Goal: Information Seeking & Learning: Compare options

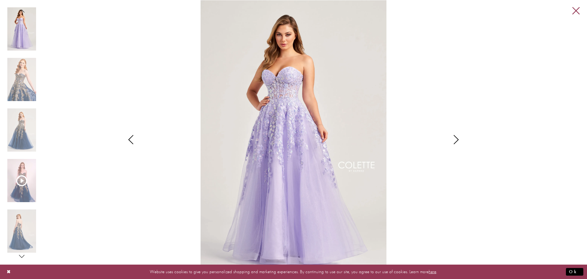
click at [579, 10] on link "Close" at bounding box center [575, 10] width 7 height 7
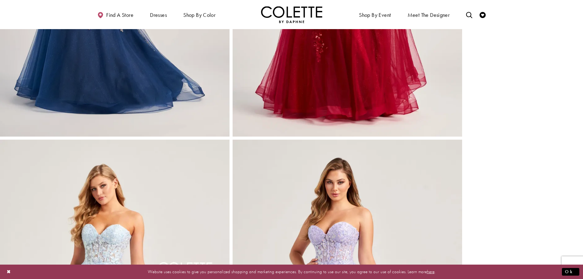
scroll to position [642, 0]
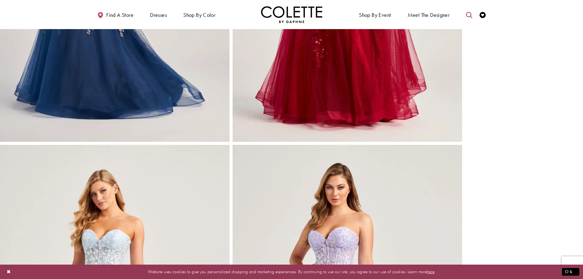
click at [472, 16] on icon "Toggle search" at bounding box center [469, 15] width 6 height 6
click at [431, 16] on input "Search" at bounding box center [438, 14] width 74 height 9
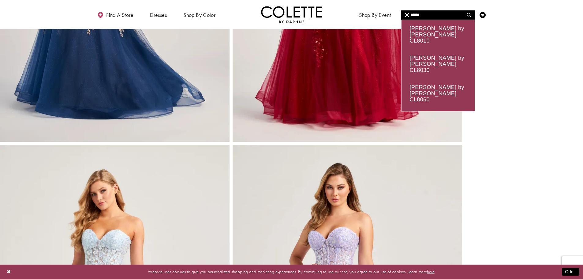
type input "******"
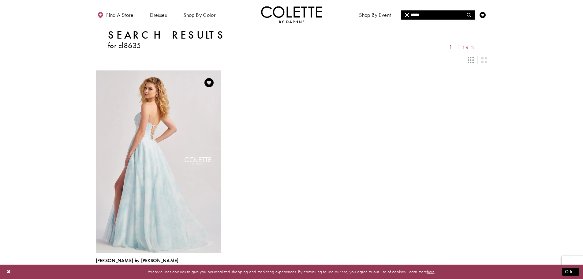
click at [154, 129] on img "Visit Colette by Daphne Style No. CL8635 Page" at bounding box center [158, 161] width 125 height 182
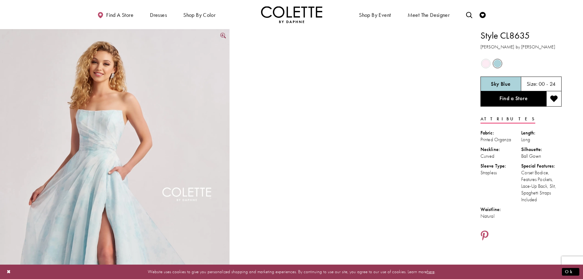
click at [168, 120] on img "Full size Style CL8635 Colette by Daphne #0 default Sky Blue frontface vertical…" at bounding box center [114, 201] width 229 height 344
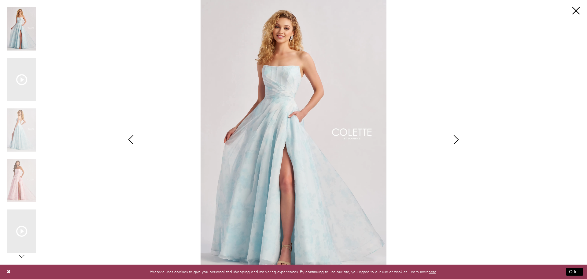
click at [457, 137] on icon "Style CL8635 Colette by Daphne Views dialog" at bounding box center [456, 139] width 15 height 9
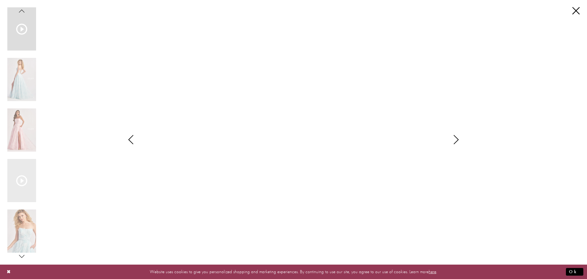
click at [457, 139] on icon "Style CL8635 Colette by Daphne Views dialog" at bounding box center [456, 139] width 15 height 9
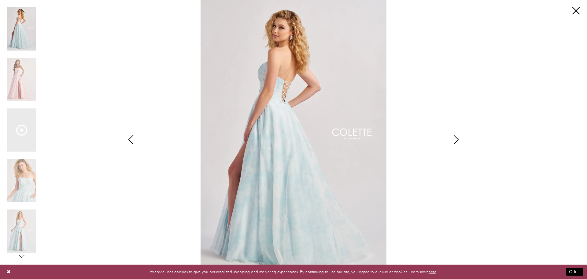
click at [456, 139] on icon "Style CL8635 Colette by Daphne Views dialog" at bounding box center [456, 139] width 15 height 9
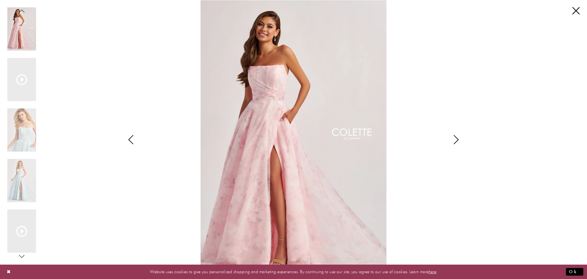
click at [458, 140] on icon "Style CL8635 Colette by Daphne Views dialog" at bounding box center [456, 139] width 15 height 9
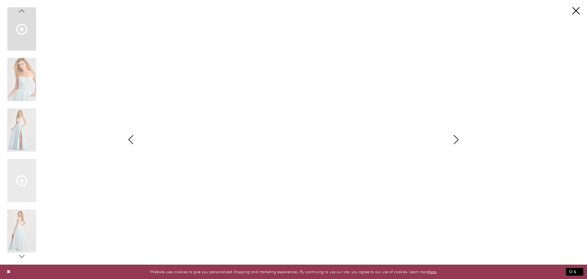
click at [456, 139] on icon "Style CL8635 Colette by Daphne Views dialog" at bounding box center [456, 139] width 15 height 9
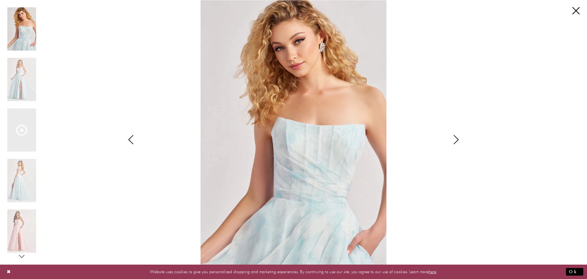
click at [456, 142] on icon "Style CL8635 Colette by Daphne Views dialog" at bounding box center [456, 139] width 15 height 9
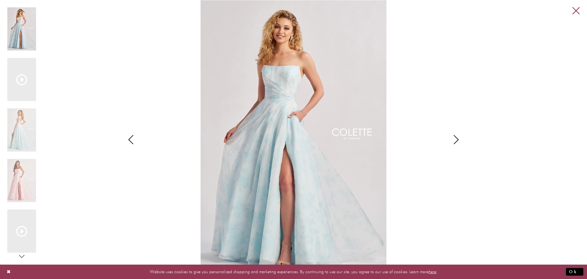
click at [574, 12] on link "Close" at bounding box center [575, 10] width 7 height 7
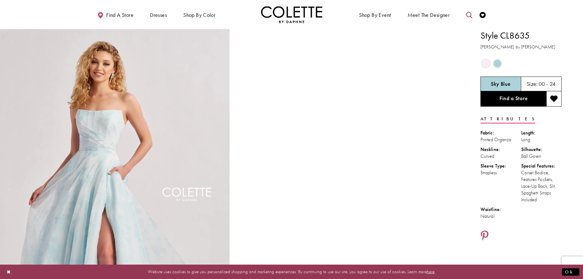
click at [466, 16] on icon "Toggle search" at bounding box center [469, 15] width 6 height 6
click at [417, 13] on input "Search" at bounding box center [438, 14] width 74 height 9
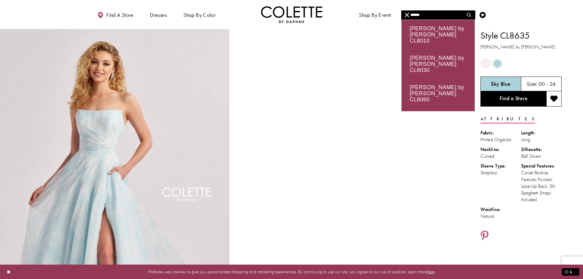
type input "******"
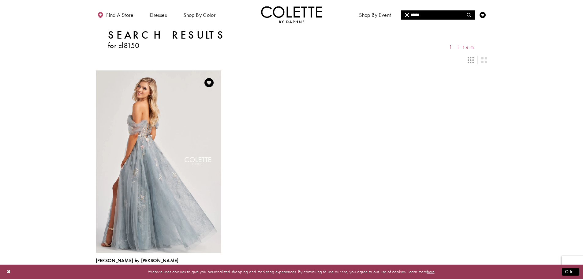
click at [174, 117] on img "Visit Colette by Daphne Style No. CL8150 Page" at bounding box center [158, 161] width 125 height 182
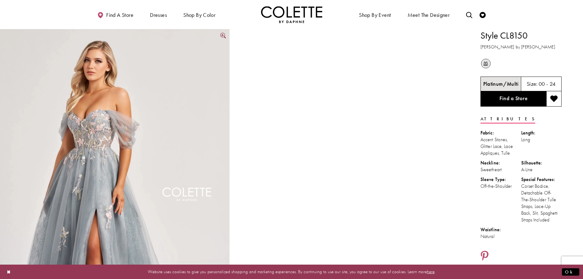
click at [184, 114] on img "Full size Style CL8150 Colette by Daphne #0 default Platinum/Multi frontface ve…" at bounding box center [114, 201] width 229 height 344
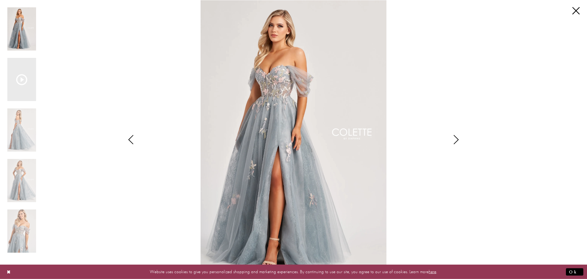
click at [457, 139] on icon "Style CL8150 Colette by Daphne Views dialog" at bounding box center [456, 139] width 15 height 9
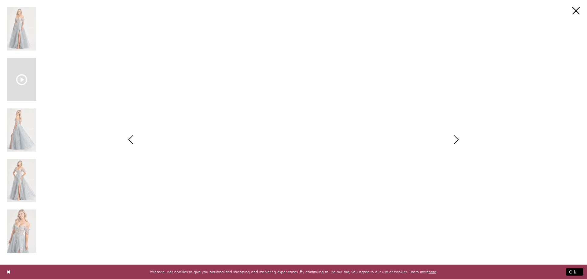
click at [457, 141] on icon "Style CL8150 Colette by Daphne Views dialog" at bounding box center [456, 139] width 15 height 9
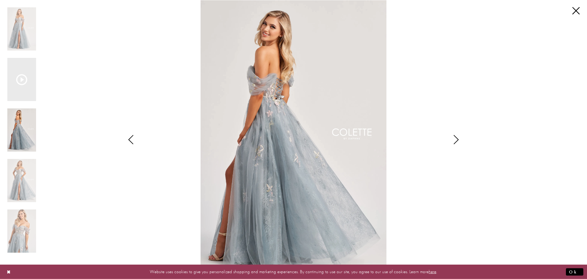
click at [455, 137] on icon "Style CL8150 Colette by Daphne Views dialog" at bounding box center [456, 139] width 15 height 9
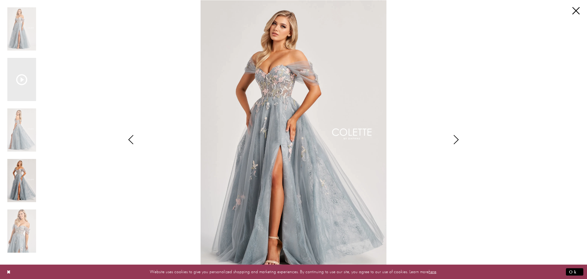
click at [458, 139] on icon "Style CL8150 Colette by Daphne Views dialog" at bounding box center [456, 139] width 15 height 9
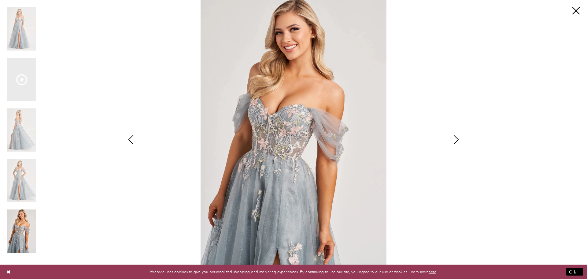
click at [458, 138] on icon "Style CL8150 Colette by Daphne Views dialog" at bounding box center [456, 139] width 15 height 9
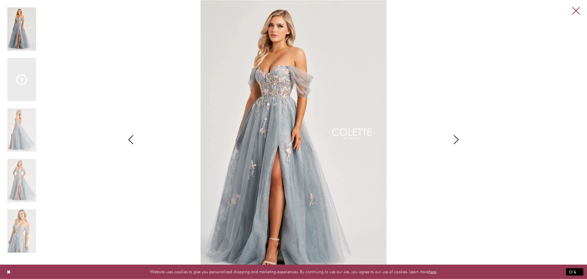
click at [574, 9] on link "Close" at bounding box center [575, 10] width 7 height 7
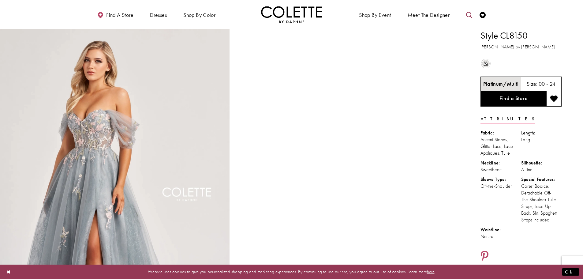
click at [471, 14] on icon "Toggle search" at bounding box center [469, 15] width 6 height 6
click at [437, 11] on input "Search" at bounding box center [438, 14] width 74 height 9
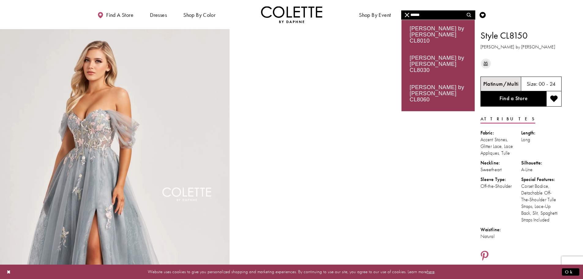
type input "******"
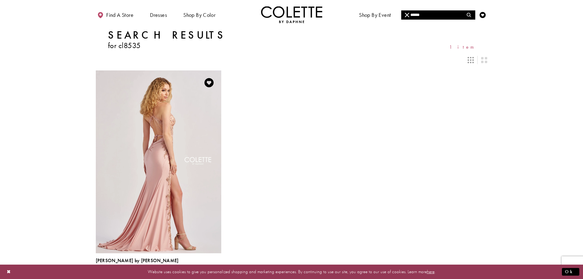
click at [179, 113] on img "Visit Colette by Daphne Style No. CL8535 Page" at bounding box center [158, 161] width 125 height 182
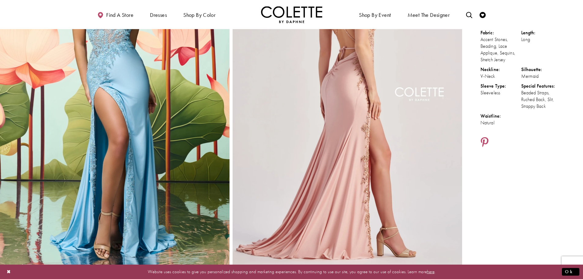
scroll to position [31, 0]
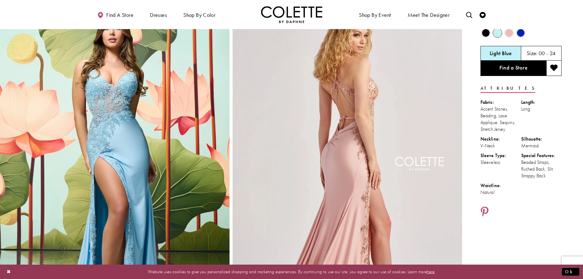
click at [353, 101] on img "Full size Style CL8535 Colette by Daphne #1 default Rose Gold backface vertical…" at bounding box center [346, 170] width 229 height 344
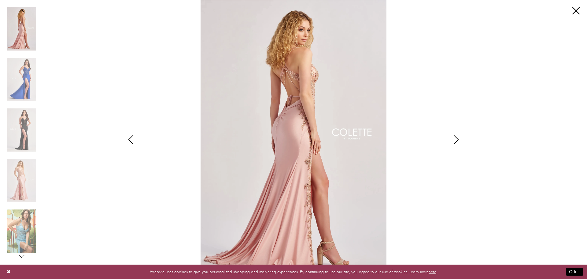
click at [452, 137] on icon "Style CL8535 Colette by Daphne Views dialog" at bounding box center [456, 139] width 15 height 9
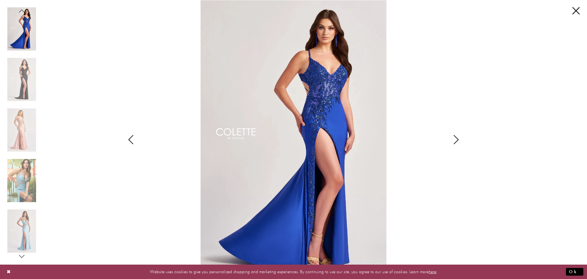
click at [458, 137] on icon "Style CL8535 Colette by Daphne Views dialog" at bounding box center [456, 139] width 15 height 9
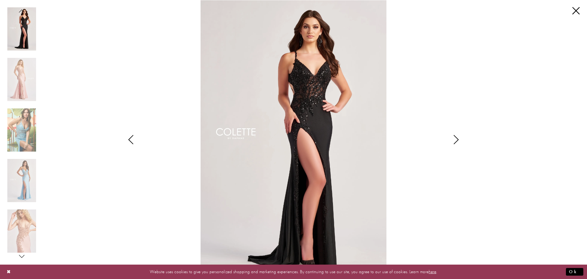
click at [457, 137] on icon "Style CL8535 Colette by Daphne Views dialog" at bounding box center [456, 139] width 15 height 9
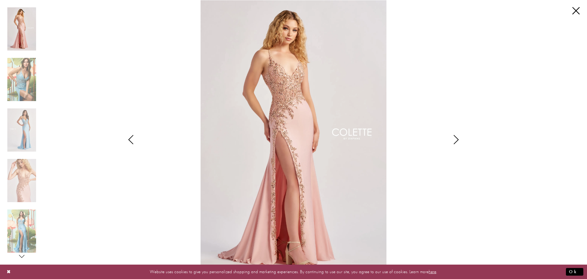
click at [458, 139] on icon "Style CL8535 Colette by Daphne Views dialog" at bounding box center [456, 139] width 15 height 9
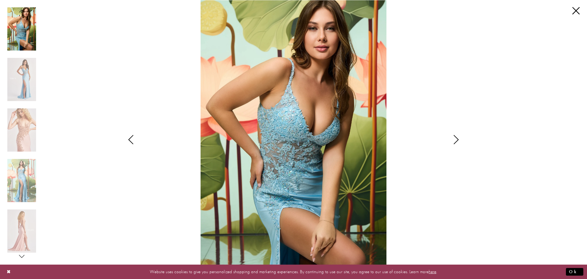
click at [458, 139] on icon "Style CL8535 Colette by Daphne Views dialog" at bounding box center [456, 139] width 15 height 9
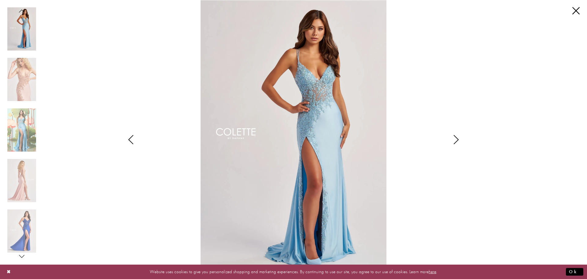
click at [456, 141] on icon "Style CL8535 Colette by Daphne Views dialog" at bounding box center [456, 139] width 15 height 9
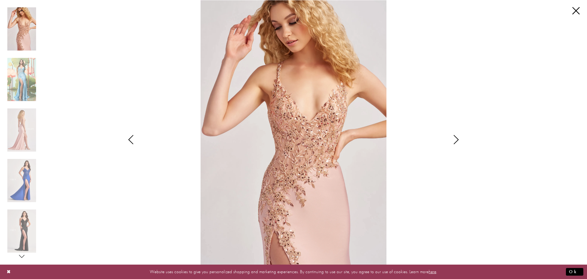
click at [457, 137] on icon "Style CL8535 Colette by Daphne Views dialog" at bounding box center [456, 139] width 15 height 9
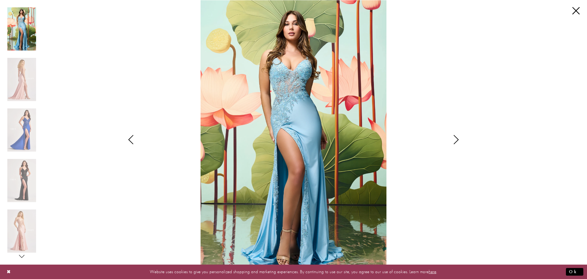
click at [457, 137] on icon "Style CL8535 Colette by Daphne Views dialog" at bounding box center [456, 139] width 15 height 9
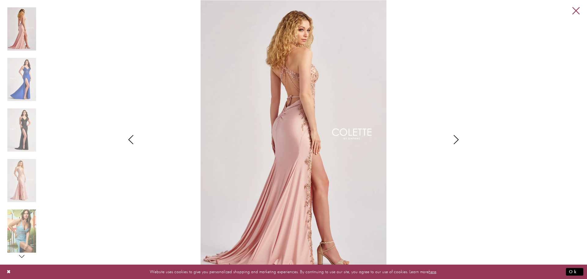
click at [575, 11] on link "Close" at bounding box center [575, 10] width 7 height 7
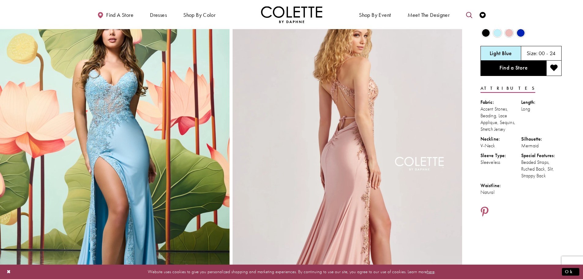
click at [467, 13] on icon "Toggle search" at bounding box center [469, 15] width 6 height 6
click at [446, 15] on input "Search" at bounding box center [438, 14] width 74 height 9
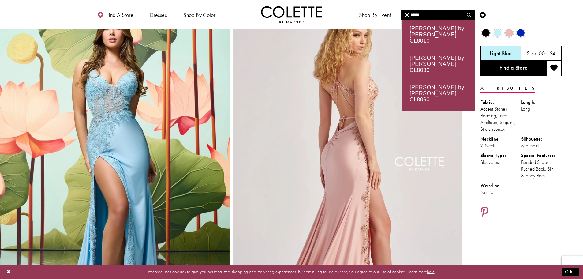
type input "******"
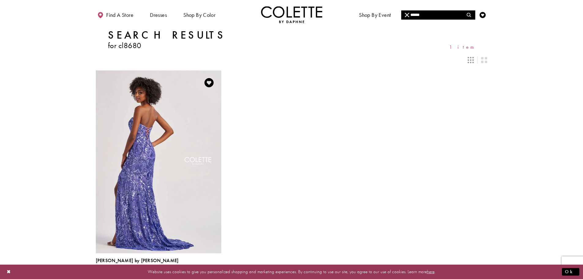
click at [161, 128] on img "Visit Colette by Daphne Style No. CL8680 Page" at bounding box center [158, 161] width 125 height 182
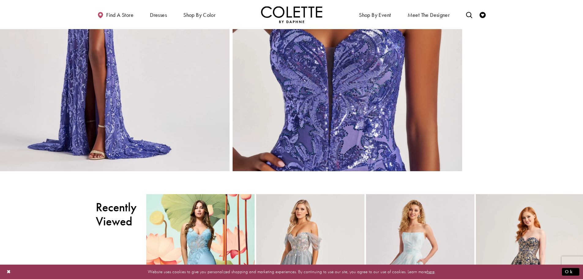
scroll to position [1254, 0]
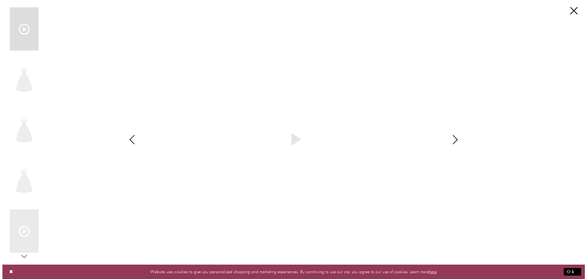
scroll to position [1262, 0]
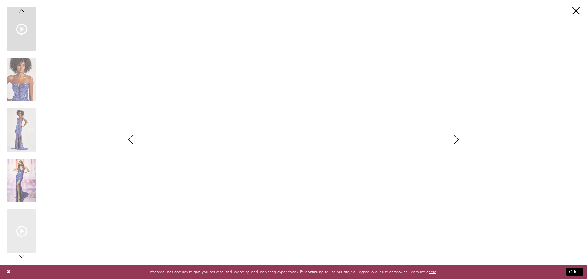
click at [452, 142] on icon "Style CL8680 Colette by Daphne Views dialog" at bounding box center [456, 139] width 15 height 9
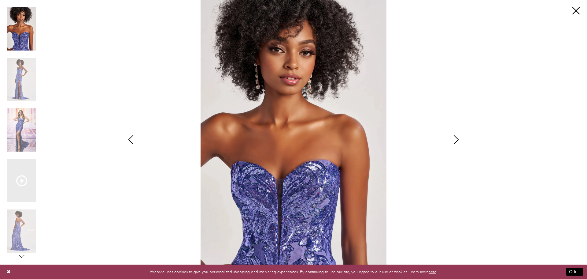
click at [452, 142] on icon "Style CL8680 Colette by Daphne Views dialog" at bounding box center [456, 139] width 15 height 9
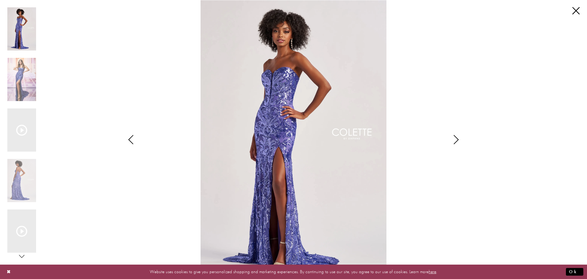
click at [452, 142] on icon "Style CL8680 Colette by Daphne Views dialog" at bounding box center [456, 139] width 15 height 9
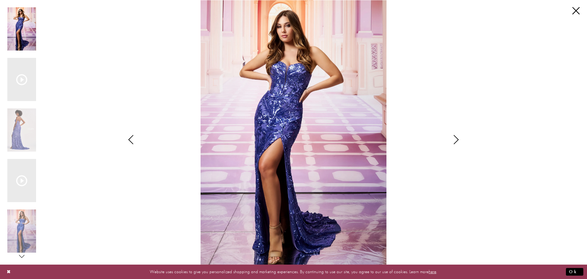
click at [457, 142] on icon "Style CL8680 Colette by Daphne Views dialog" at bounding box center [456, 139] width 15 height 9
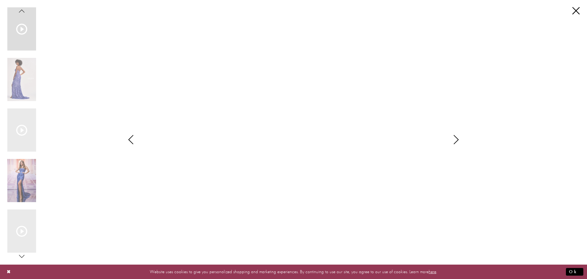
click at [457, 142] on icon "Style CL8680 Colette by Daphne Views dialog" at bounding box center [456, 139] width 15 height 9
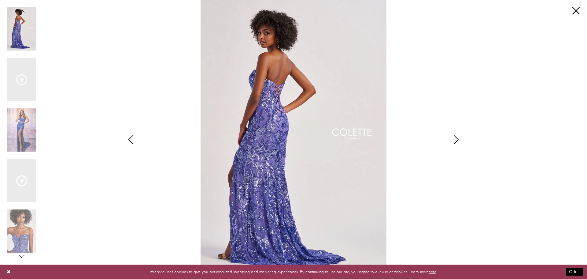
click at [457, 142] on icon "Style CL8680 Colette by Daphne Views dialog" at bounding box center [456, 139] width 15 height 9
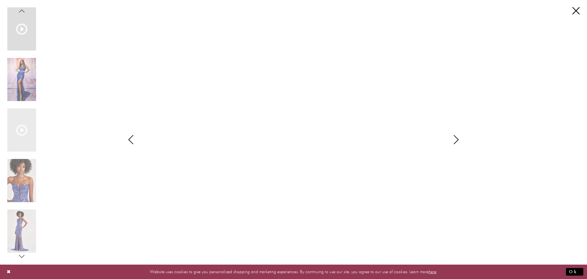
click at [456, 139] on icon "Style CL8680 Colette by Daphne Views dialog" at bounding box center [456, 139] width 15 height 9
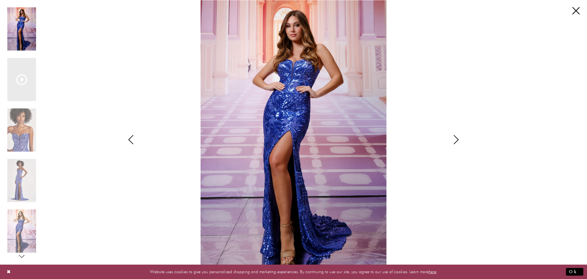
click at [453, 144] on div "Style CL8680 Colette by Daphne Views dialog" at bounding box center [456, 139] width 15 height 279
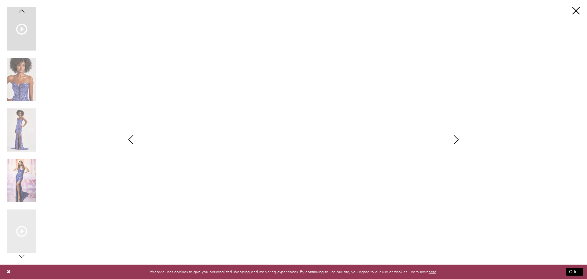
click at [453, 144] on div "Style CL8680 Colette by Daphne Views dialog" at bounding box center [456, 139] width 15 height 279
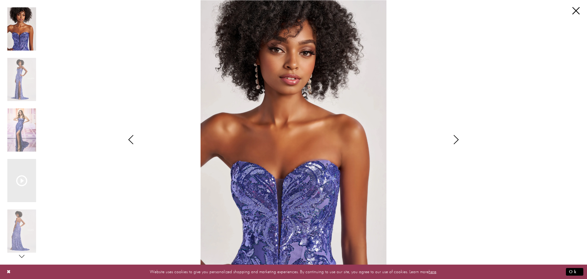
click at [453, 144] on div "Style CL8680 Colette by Daphne Views dialog" at bounding box center [456, 139] width 15 height 279
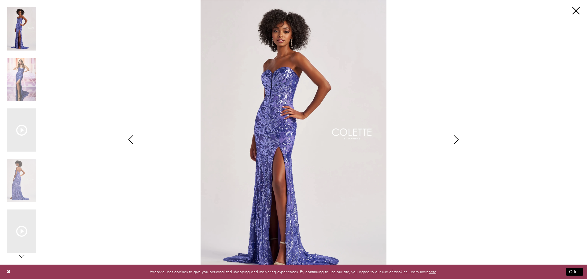
click at [453, 144] on div "Style CL8680 Colette by Daphne Views dialog" at bounding box center [456, 139] width 15 height 279
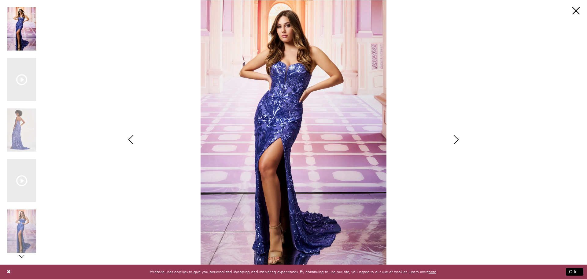
click at [453, 144] on div "Style CL8680 Colette by Daphne Views dialog" at bounding box center [456, 139] width 15 height 279
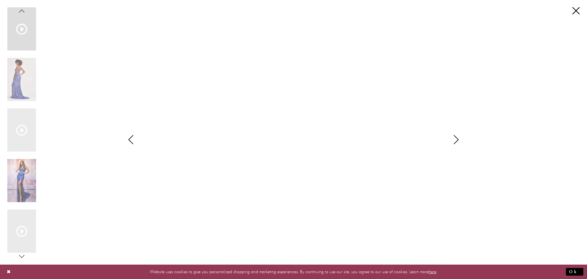
click at [453, 144] on div "Style CL8680 Colette by Daphne Views dialog" at bounding box center [456, 139] width 15 height 279
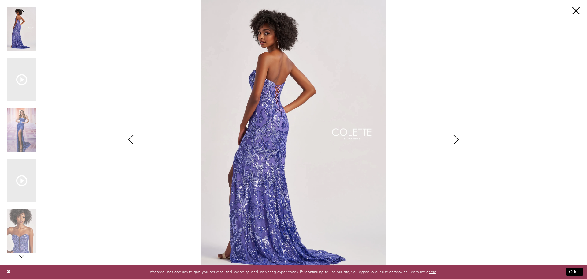
click at [453, 144] on div "Style CL8680 Colette by Daphne Views dialog" at bounding box center [456, 139] width 15 height 279
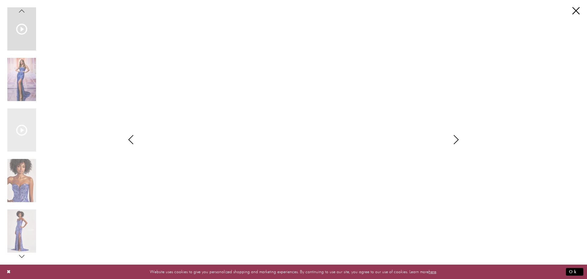
click at [453, 144] on div "Style CL8680 Colette by Daphne Views dialog" at bounding box center [456, 139] width 15 height 279
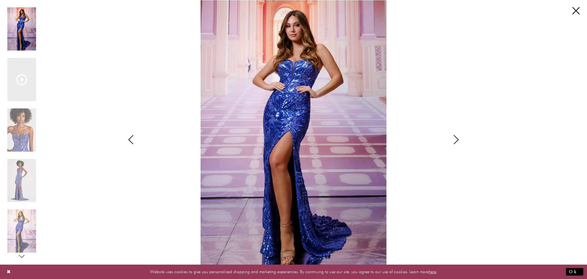
click at [453, 144] on div "Style CL8680 Colette by Daphne Views dialog" at bounding box center [456, 139] width 15 height 279
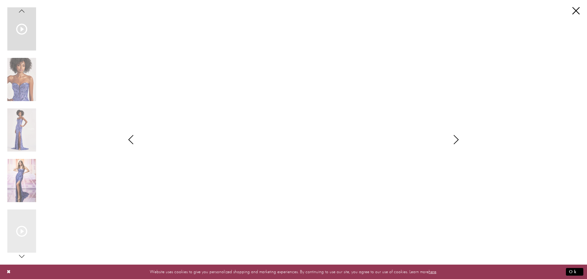
click at [453, 144] on div "Style CL8680 Colette by Daphne Views dialog" at bounding box center [456, 139] width 15 height 279
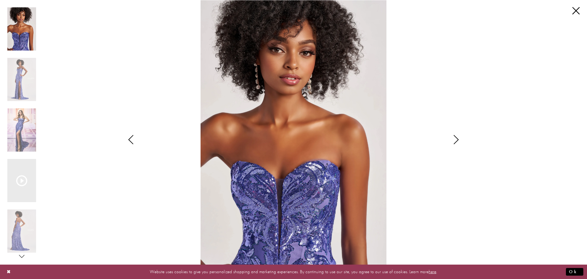
click at [128, 139] on icon "Style CL8680 Colette by Daphne Views dialog" at bounding box center [130, 139] width 15 height 9
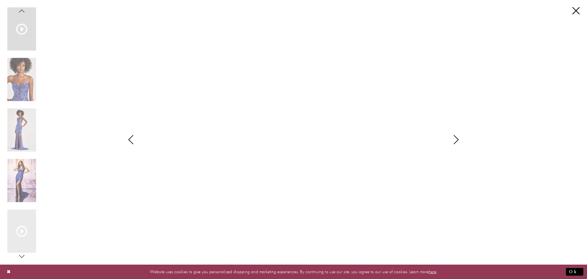
click at [455, 144] on div "Style CL8680 Colette by Daphne Views dialog" at bounding box center [456, 139] width 15 height 279
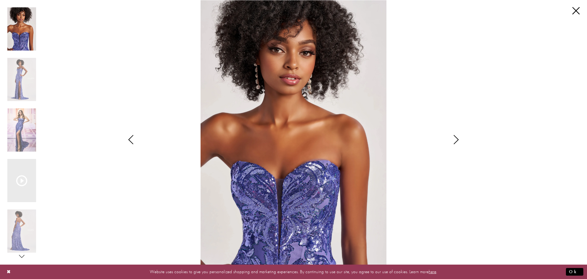
click at [458, 137] on icon "Style CL8680 Colette by Daphne Views dialog" at bounding box center [456, 139] width 15 height 9
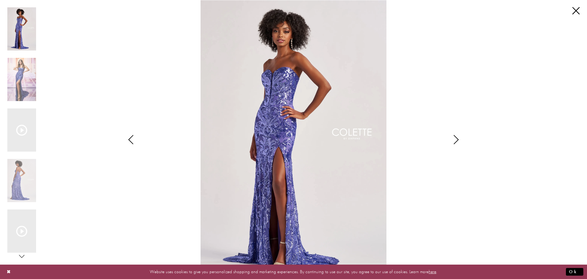
click at [458, 142] on icon "Style CL8680 Colette by Daphne Views dialog" at bounding box center [456, 139] width 15 height 9
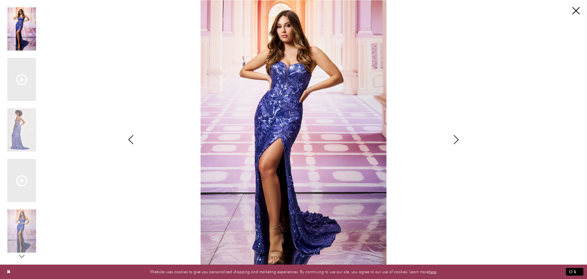
click at [458, 142] on icon "Style CL8680 Colette by Daphne Views dialog" at bounding box center [456, 139] width 15 height 9
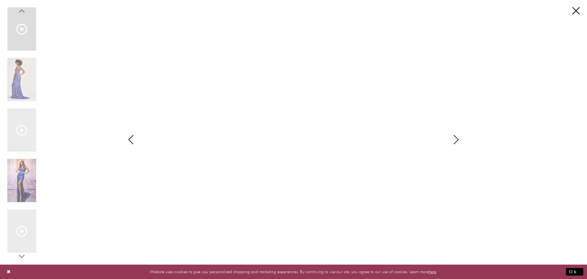
click at [458, 142] on icon "Style CL8680 Colette by Daphne Views dialog" at bounding box center [456, 139] width 15 height 9
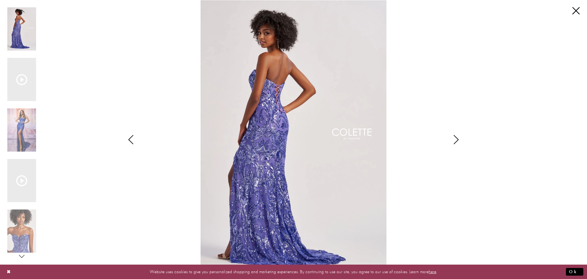
click at [460, 140] on icon "Style CL8680 Colette by Daphne Views dialog" at bounding box center [456, 139] width 15 height 9
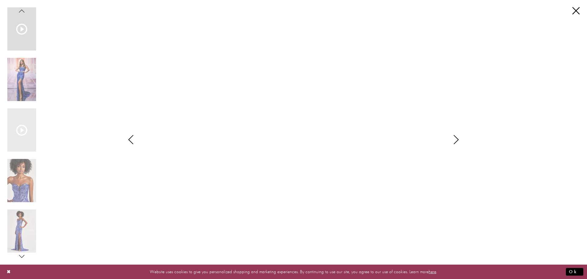
click at [460, 140] on icon "Style CL8680 Colette by Daphne Views dialog" at bounding box center [456, 139] width 15 height 9
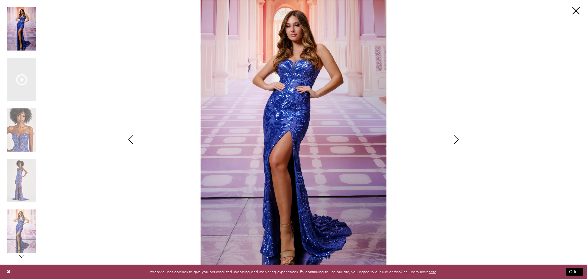
click at [460, 140] on icon "Style CL8680 Colette by Daphne Views dialog" at bounding box center [456, 139] width 15 height 9
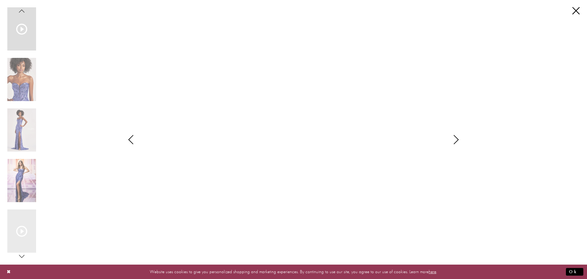
click at [460, 140] on icon "Style CL8680 Colette by Daphne Views dialog" at bounding box center [456, 139] width 15 height 9
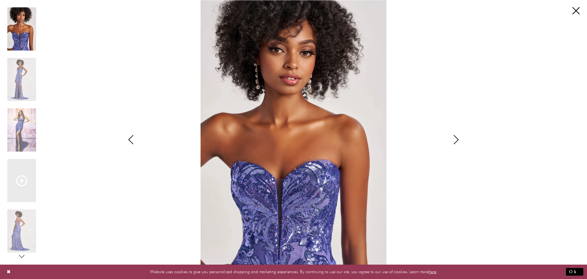
click at [456, 141] on icon "Style CL8680 Colette by Daphne Views dialog" at bounding box center [456, 139] width 15 height 9
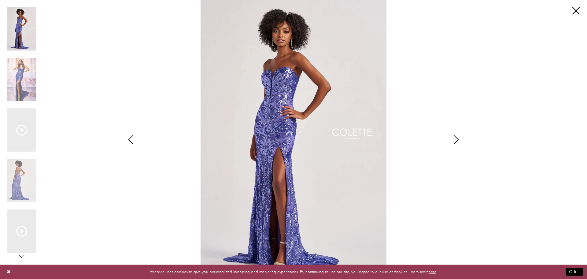
click at [510, 66] on div "Pause autoplay Previous Slide Next Slide 0 1 2 3 4 5 6 7 Video Player is loadin…" at bounding box center [293, 139] width 572 height 279
click at [578, 10] on link "Close" at bounding box center [575, 10] width 7 height 7
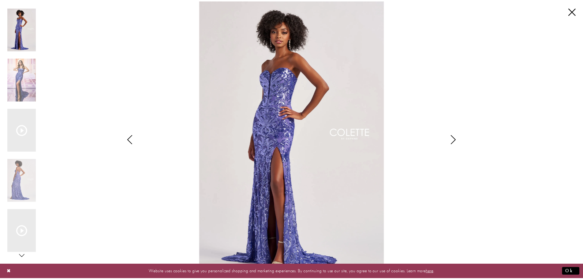
scroll to position [1254, 0]
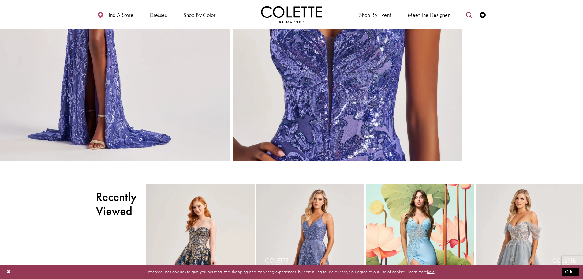
click at [471, 12] on icon "Toggle search" at bounding box center [469, 15] width 6 height 6
click at [440, 15] on input "Search" at bounding box center [438, 14] width 74 height 9
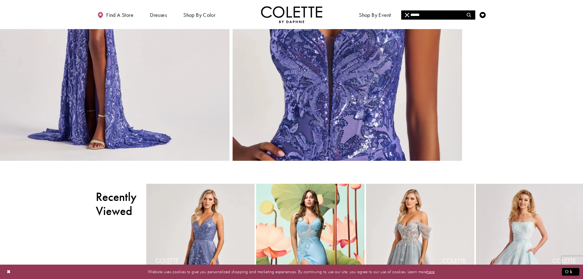
type input "******"
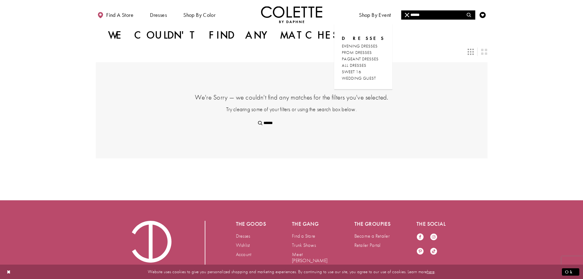
drag, startPoint x: 434, startPoint y: 16, endPoint x: 369, endPoint y: 24, distance: 65.3
click at [369, 24] on div "****** ****** Find a store Dresses Dresses Occasion" at bounding box center [291, 14] width 391 height 29
type input "*"
type input "**"
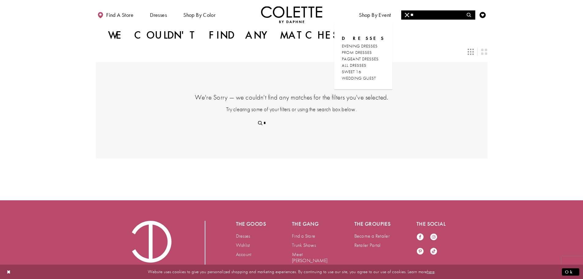
type input "**"
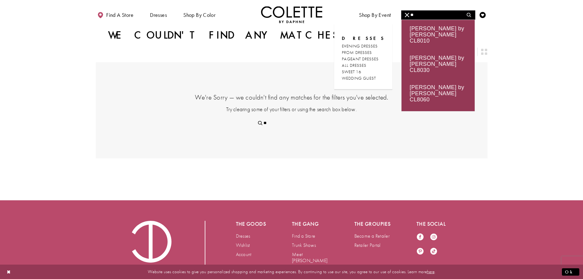
type input "***"
type input "****"
type input "*****"
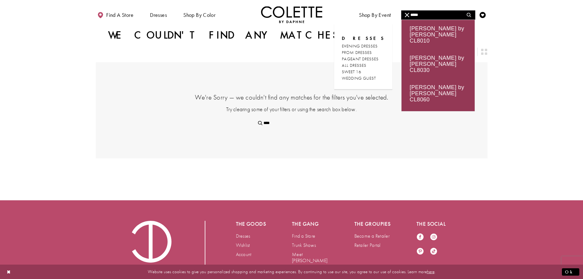
type input "*****"
type input "******"
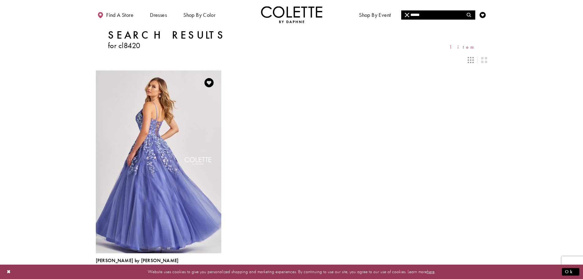
click at [184, 136] on img "Visit Colette by Daphne Style No. CL8420 Page" at bounding box center [158, 161] width 125 height 182
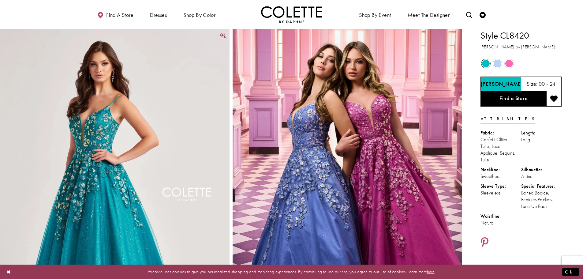
click at [156, 131] on img "Full size Style CL8420 Colette by Daphne #4 Jade frontface vertical picture" at bounding box center [114, 201] width 229 height 344
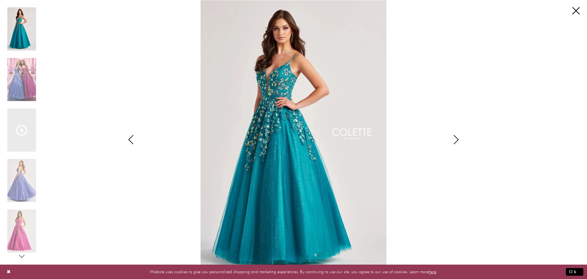
click at [455, 137] on icon "Style CL8420 Colette by Daphne Views dialog" at bounding box center [456, 139] width 15 height 9
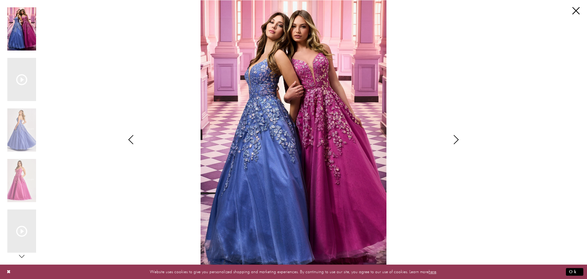
click at [455, 140] on icon "Style CL8420 Colette by Daphne Views dialog" at bounding box center [456, 139] width 15 height 9
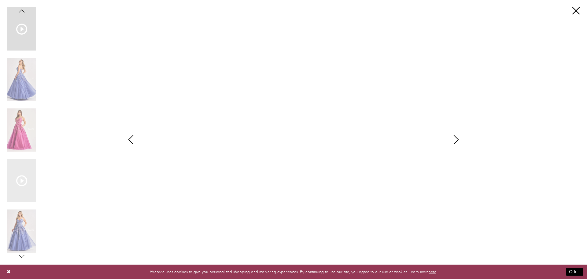
click at [459, 138] on icon "Style CL8420 Colette by Daphne Views dialog" at bounding box center [456, 139] width 15 height 9
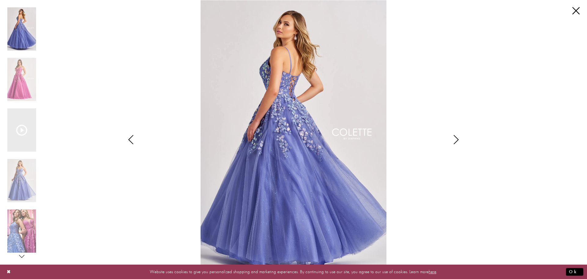
click at [455, 143] on icon "Style CL8420 Colette by Daphne Views dialog" at bounding box center [456, 139] width 15 height 9
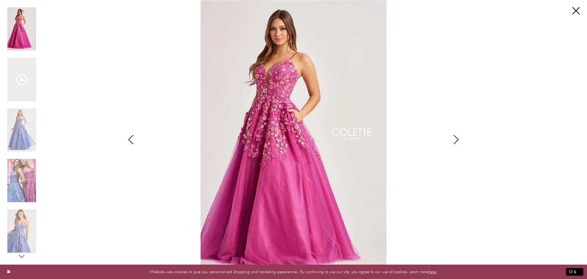
click at [458, 140] on icon "Style CL8420 Colette by Daphne Views dialog" at bounding box center [456, 139] width 15 height 9
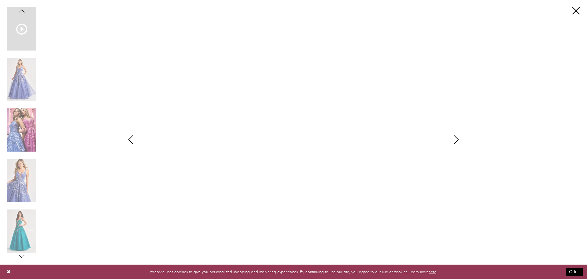
click at [457, 142] on icon "Style CL8420 Colette by Daphne Views dialog" at bounding box center [456, 139] width 15 height 9
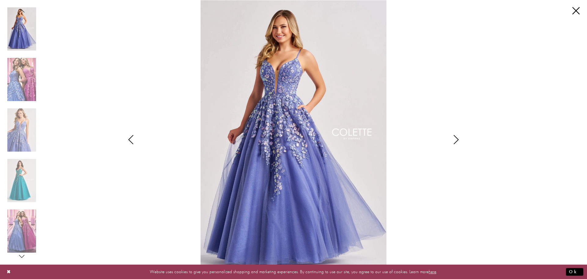
click at [454, 143] on icon "Style CL8420 Colette by Daphne Views dialog" at bounding box center [456, 139] width 15 height 9
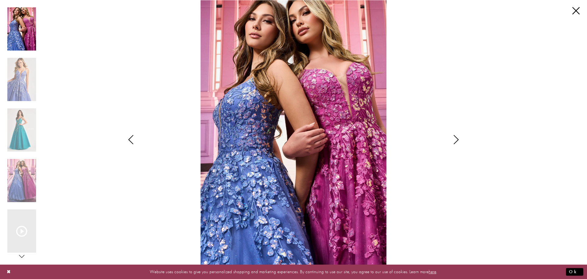
click at [457, 141] on icon "Style CL8420 Colette by Daphne Views dialog" at bounding box center [456, 139] width 15 height 9
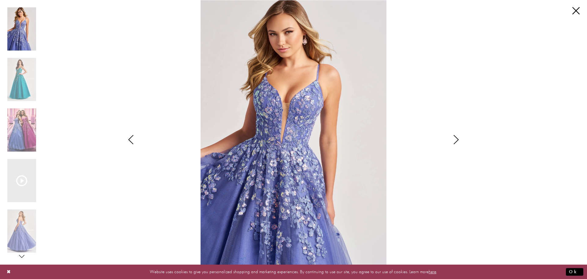
click at [456, 140] on icon "Style CL8420 Colette by Daphne Views dialog" at bounding box center [456, 139] width 15 height 9
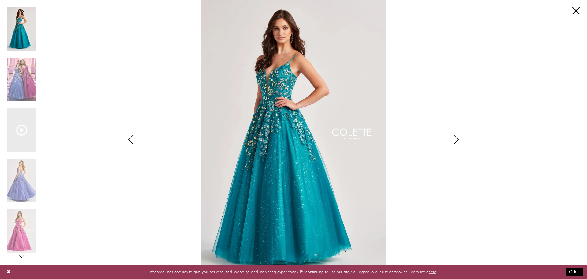
click at [456, 140] on icon "Style CL8420 Colette by Daphne Views dialog" at bounding box center [456, 139] width 15 height 9
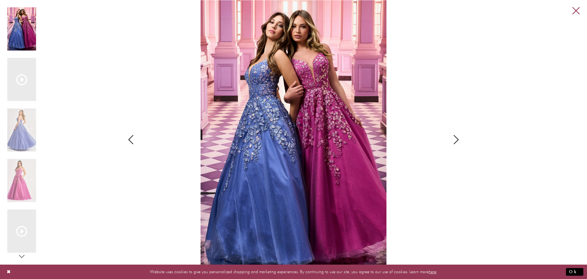
click at [578, 9] on link "Close" at bounding box center [575, 10] width 7 height 7
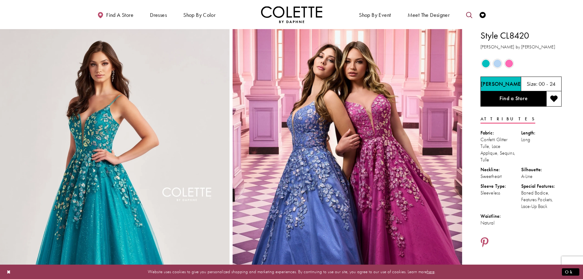
click at [468, 13] on icon "Toggle search" at bounding box center [469, 15] width 6 height 6
click at [416, 14] on input "Search" at bounding box center [438, 14] width 74 height 9
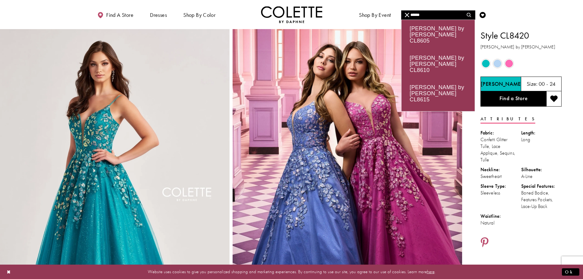
type input "******"
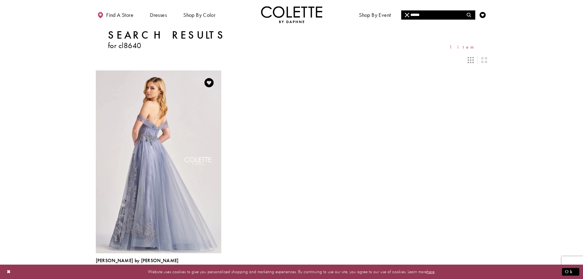
click at [153, 124] on img "Visit Colette by Daphne Style No. CL8640 Page" at bounding box center [158, 161] width 125 height 182
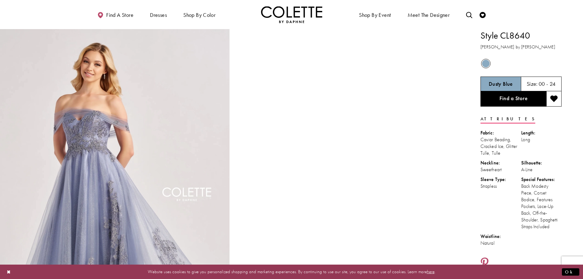
click at [103, 130] on img "Full size Style CL8640 Colette by Daphne #0 default Dusty Blue frontface vertic…" at bounding box center [114, 201] width 229 height 344
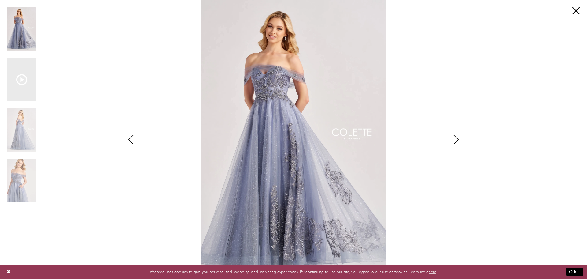
click at [456, 140] on icon "Style CL8640 Colette by Daphne Views dialog" at bounding box center [456, 139] width 15 height 9
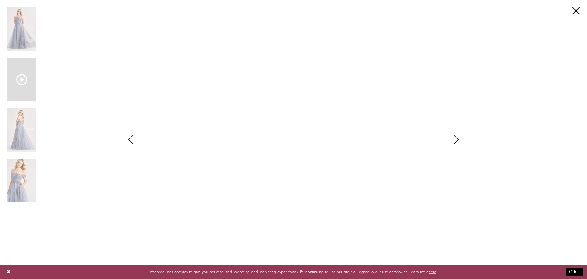
click at [457, 139] on icon "Style CL8640 Colette by Daphne Views dialog" at bounding box center [456, 139] width 15 height 9
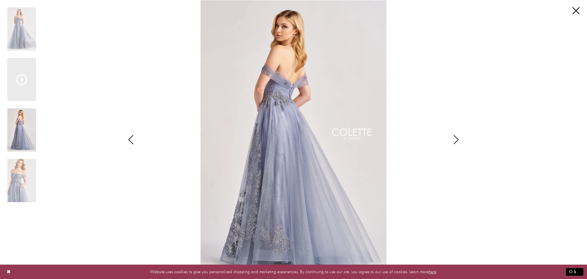
click at [458, 140] on icon "Style CL8640 Colette by Daphne Views dialog" at bounding box center [456, 139] width 15 height 9
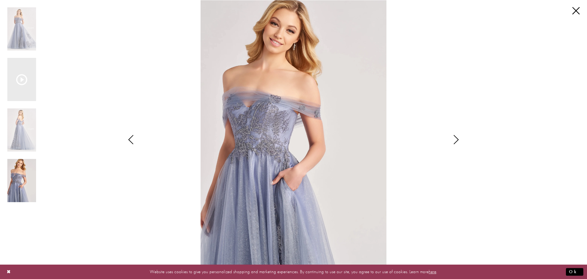
click at [455, 139] on icon "Style CL8640 Colette by Daphne Views dialog" at bounding box center [456, 139] width 15 height 9
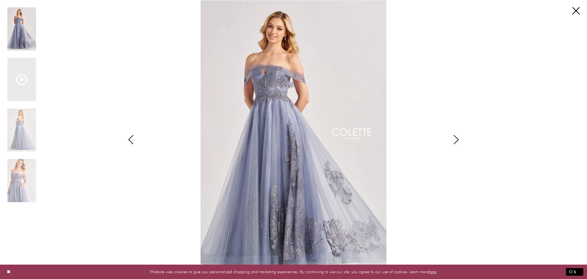
click at [455, 139] on icon "Style CL8640 Colette by Daphne Views dialog" at bounding box center [456, 139] width 15 height 9
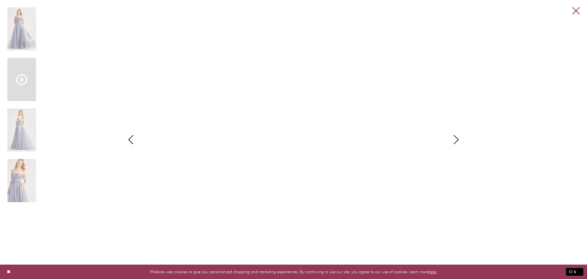
click at [572, 11] on link "Close" at bounding box center [575, 10] width 7 height 7
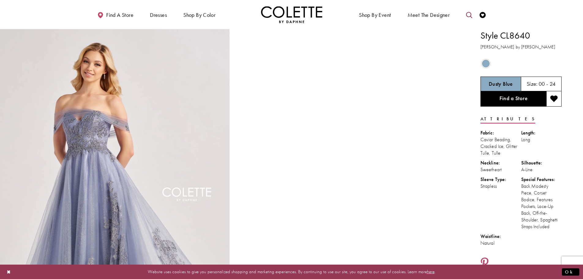
click at [468, 13] on icon "Toggle search" at bounding box center [469, 15] width 6 height 6
click at [455, 14] on input "Search" at bounding box center [438, 14] width 74 height 9
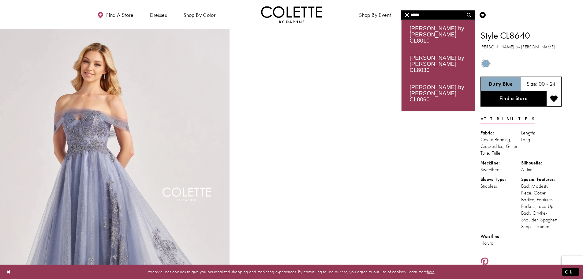
type input "******"
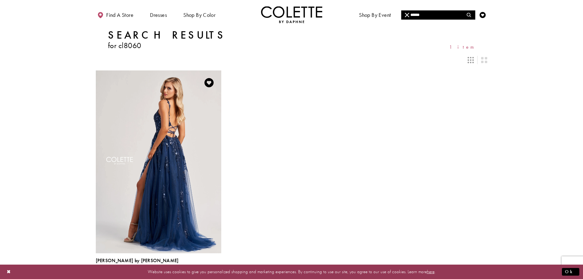
click at [158, 148] on img "Visit Colette by Daphne Style No. CL8060 Page" at bounding box center [158, 161] width 125 height 182
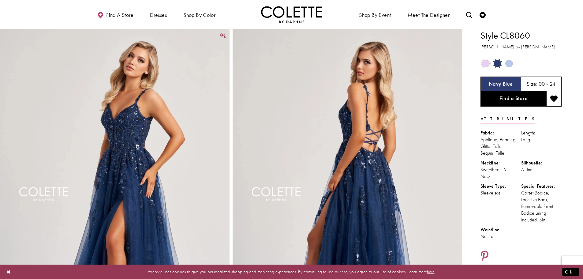
click at [163, 123] on img "Full size Style CL8060 Colette by Daphne #0 default Navy Blue frontface vertica…" at bounding box center [114, 201] width 229 height 344
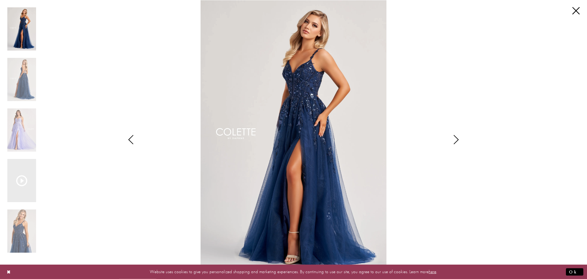
click at [456, 141] on icon "Style CL8060 Colette by Daphne Views dialog" at bounding box center [456, 139] width 15 height 9
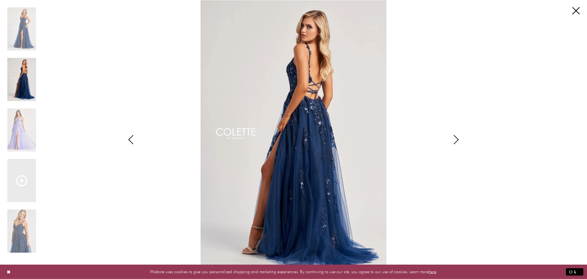
click at [457, 142] on icon "Style CL8060 Colette by Daphne Views dialog" at bounding box center [456, 139] width 15 height 9
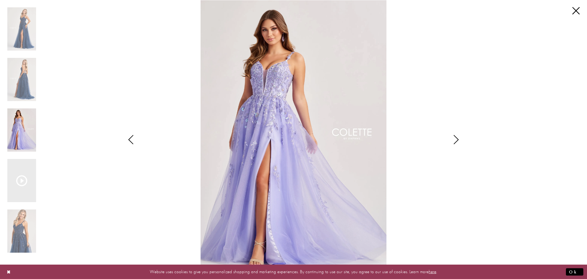
click at [453, 141] on icon "Style CL8060 Colette by Daphne Views dialog" at bounding box center [456, 139] width 15 height 9
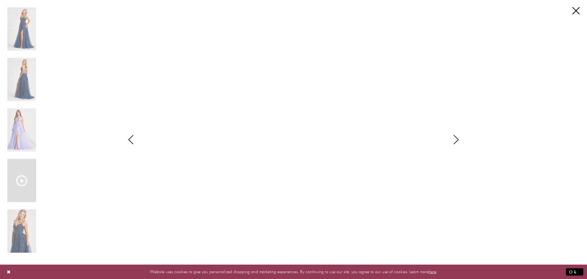
click at [459, 140] on icon "Style CL8060 Colette by Daphne Views dialog" at bounding box center [456, 139] width 15 height 9
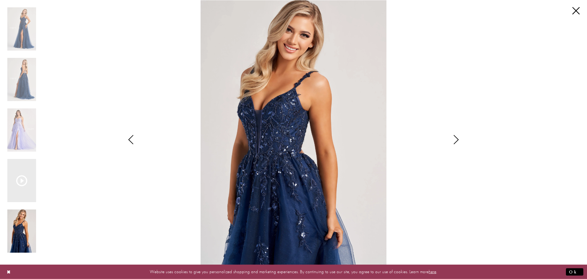
click at [458, 139] on icon "Style CL8060 Colette by Daphne Views dialog" at bounding box center [456, 139] width 15 height 9
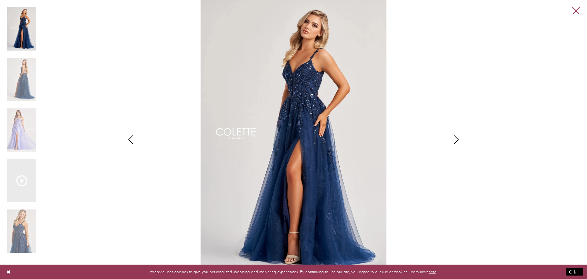
click at [572, 10] on div "Pause autoplay Previous Slide Next Slide 0 1 2 3 4 Video Player is loading. Tex…" at bounding box center [293, 139] width 587 height 279
click at [575, 12] on link "Close" at bounding box center [575, 10] width 7 height 7
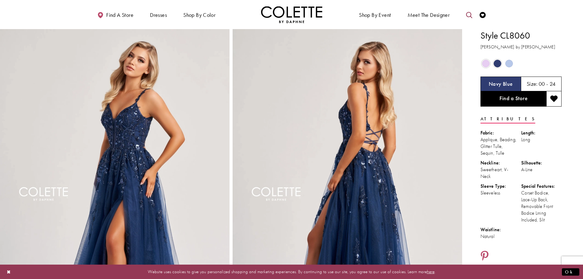
click at [472, 15] on icon "Toggle search" at bounding box center [469, 15] width 6 height 6
click at [434, 17] on input "Search" at bounding box center [438, 14] width 74 height 9
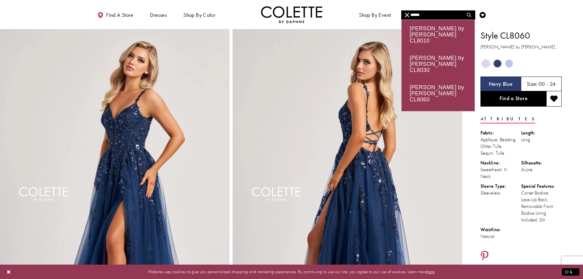
type input "******"
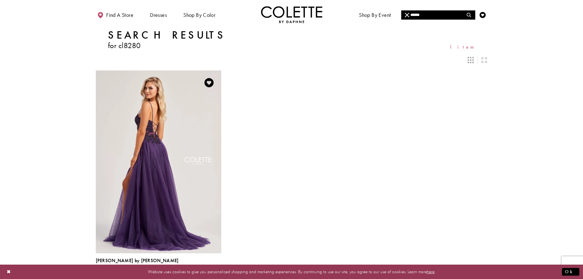
click at [156, 142] on img "Visit Colette by Daphne Style No. CL8280 Page" at bounding box center [158, 161] width 125 height 182
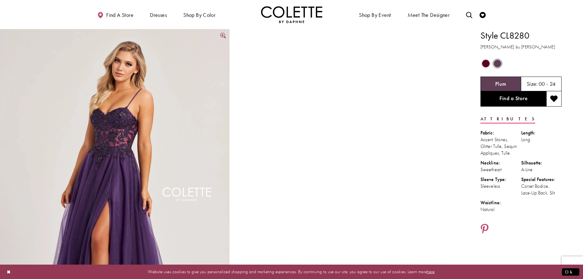
click at [139, 135] on img "Full size Style CL8280 Colette by Daphne #0 default Plum frontface vertical pic…" at bounding box center [114, 201] width 229 height 344
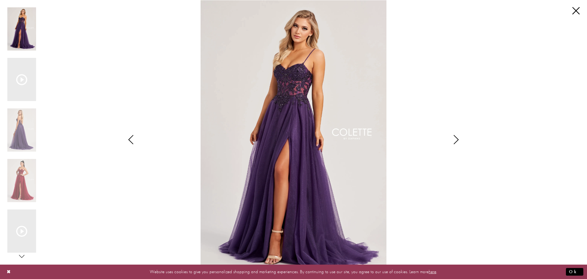
click at [458, 139] on icon "Style CL8280 Colette by Daphne Views dialog" at bounding box center [456, 139] width 15 height 9
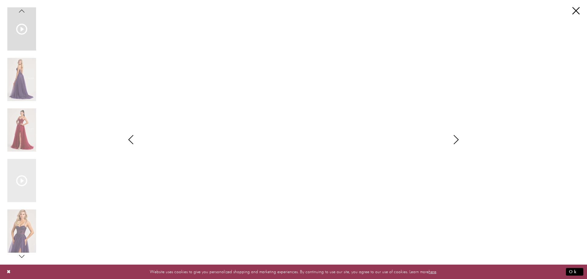
click at [457, 138] on icon "Style CL8280 Colette by Daphne Views dialog" at bounding box center [456, 139] width 15 height 9
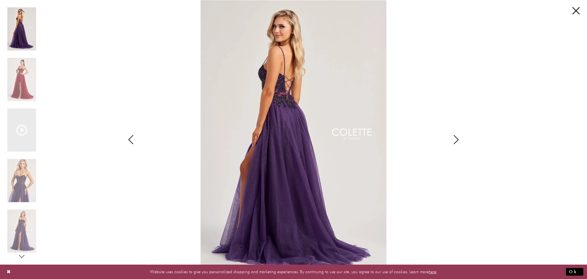
click at [456, 138] on icon "Style CL8280 Colette by Daphne Views dialog" at bounding box center [456, 139] width 15 height 9
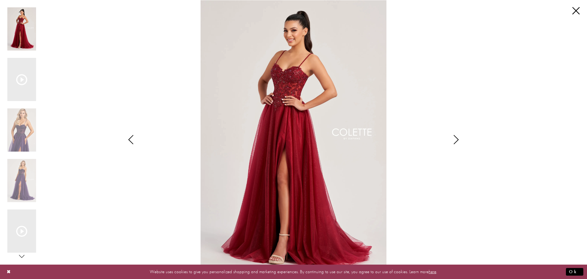
click at [456, 138] on icon "Style CL8280 Colette by Daphne Views dialog" at bounding box center [456, 139] width 15 height 9
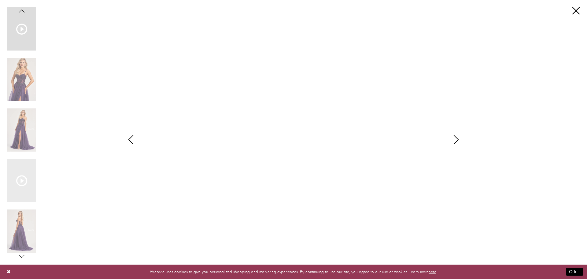
click at [459, 137] on icon "Style CL8280 Colette by Daphne Views dialog" at bounding box center [456, 139] width 15 height 9
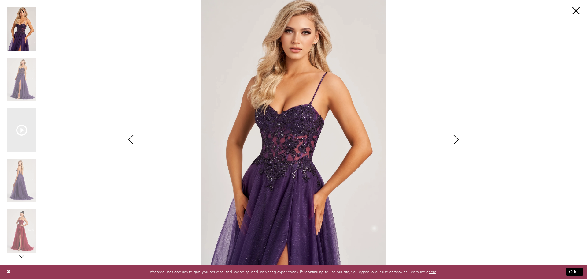
click at [457, 134] on div "Style CL8280 Colette by Daphne Views dialog" at bounding box center [456, 139] width 15 height 279
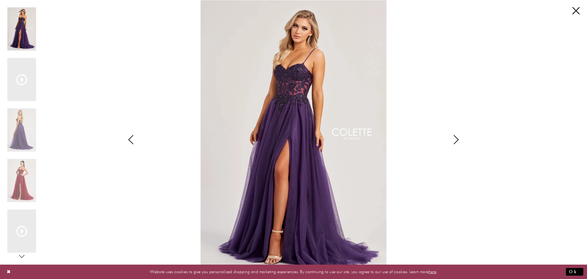
click at [457, 134] on div "Style CL8280 Colette by Daphne Views dialog" at bounding box center [456, 139] width 15 height 279
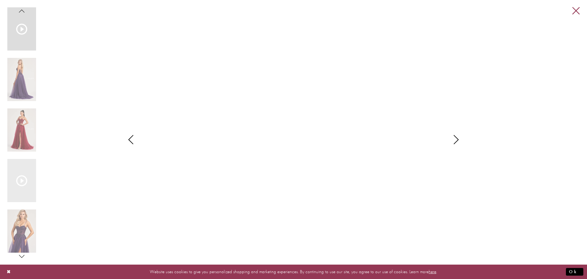
click at [577, 14] on link "Close" at bounding box center [575, 10] width 7 height 7
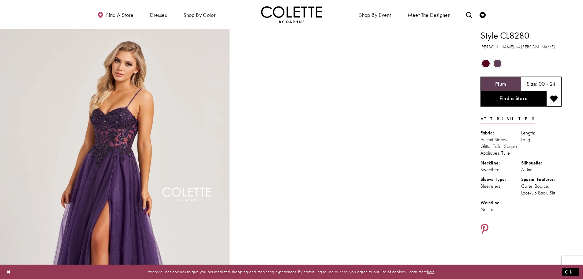
click at [536, 46] on h3 "[PERSON_NAME] by [PERSON_NAME]" at bounding box center [520, 46] width 81 height 7
click at [469, 14] on icon "Toggle search" at bounding box center [469, 15] width 6 height 6
click at [412, 15] on button "Close Search" at bounding box center [407, 14] width 12 height 9
click at [470, 14] on icon "Toggle search" at bounding box center [469, 15] width 6 height 6
click at [429, 14] on input "Search" at bounding box center [438, 14] width 74 height 9
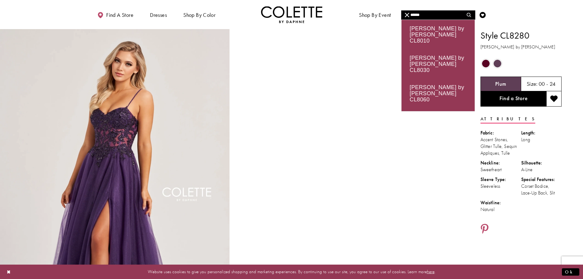
type input "******"
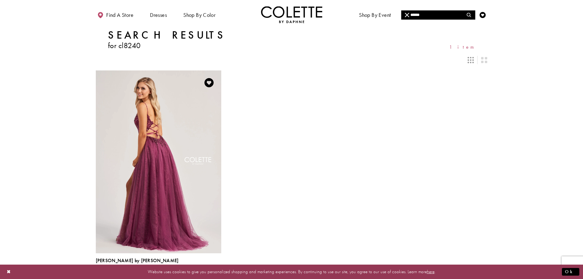
click at [135, 142] on img "Visit Colette by Daphne Style No. CL8240 Page" at bounding box center [158, 161] width 125 height 182
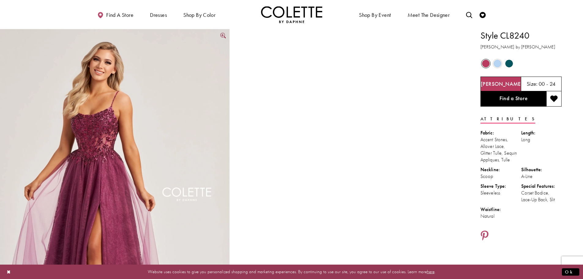
click at [125, 126] on img "Full size Style CL8240 Colette by Daphne #0 default Berry frontface vertical pi…" at bounding box center [114, 201] width 229 height 344
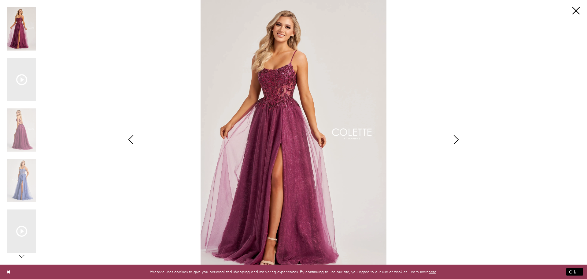
click at [459, 139] on icon "Style CL8240 Colette by Daphne Views dialog" at bounding box center [456, 139] width 15 height 9
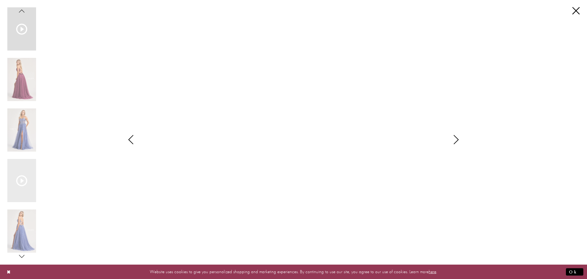
click at [458, 141] on icon "Style CL8240 Colette by Daphne Views dialog" at bounding box center [456, 139] width 15 height 9
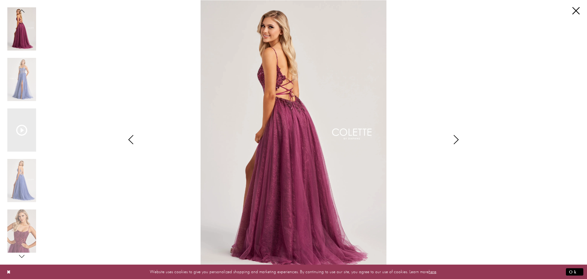
click at [460, 135] on icon "Style CL8240 Colette by Daphne Views dialog" at bounding box center [456, 139] width 15 height 9
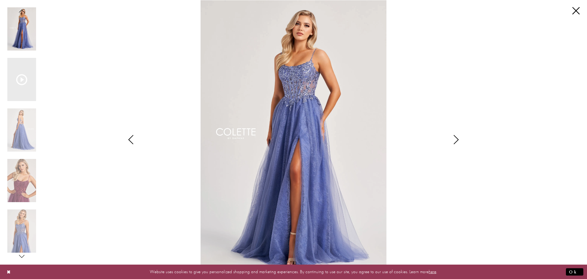
click at [458, 142] on icon "Style CL8240 Colette by Daphne Views dialog" at bounding box center [456, 139] width 15 height 9
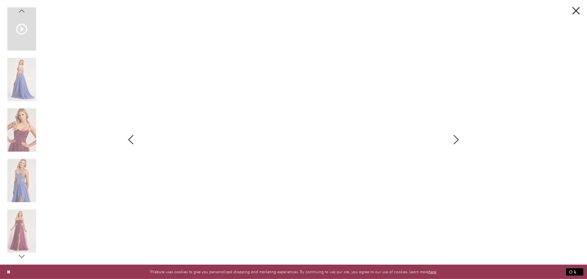
click at [456, 139] on icon "Style CL8240 Colette by Daphne Views dialog" at bounding box center [456, 139] width 15 height 9
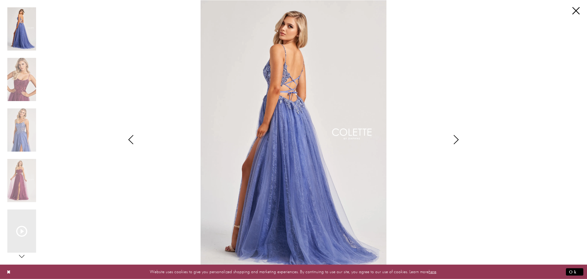
click at [454, 139] on icon "Style CL8240 Colette by Daphne Views dialog" at bounding box center [456, 139] width 15 height 9
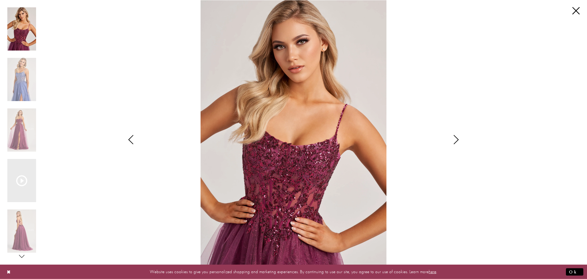
click at [456, 140] on icon "Style CL8240 Colette by Daphne Views dialog" at bounding box center [456, 139] width 15 height 9
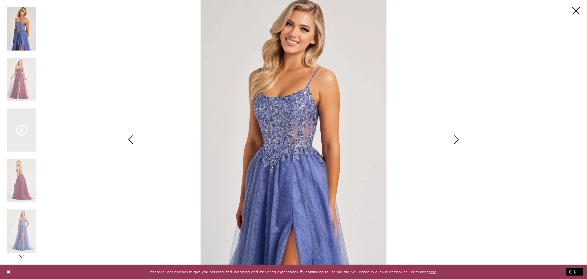
click at [457, 140] on icon "Style CL8240 Colette by Daphne Views dialog" at bounding box center [456, 139] width 15 height 9
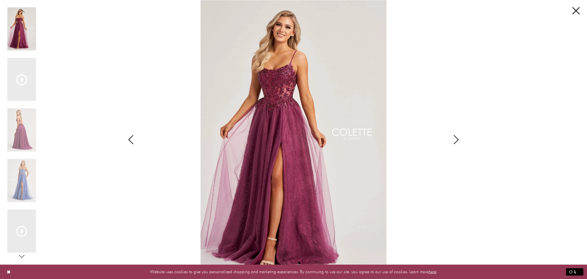
click at [457, 140] on icon "Style CL8240 Colette by Daphne Views dialog" at bounding box center [456, 139] width 15 height 9
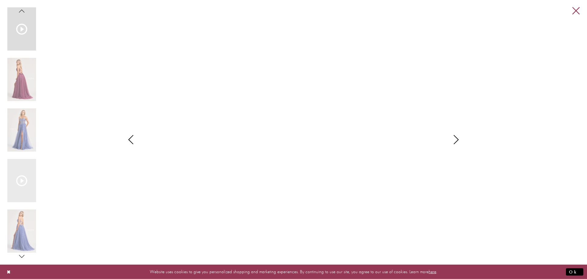
click at [575, 8] on link "Close" at bounding box center [575, 10] width 7 height 7
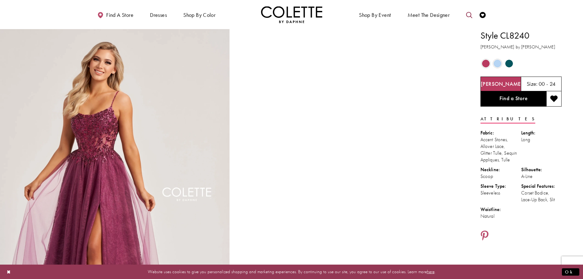
click at [470, 16] on icon "Toggle search" at bounding box center [469, 15] width 6 height 6
click at [428, 15] on input "Search" at bounding box center [438, 14] width 74 height 9
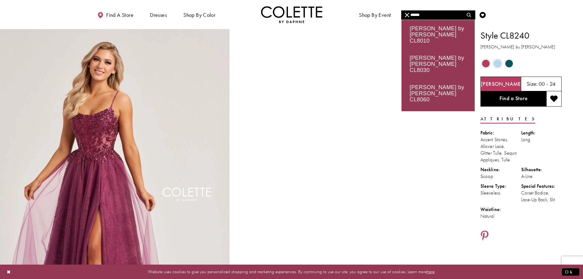
type input "******"
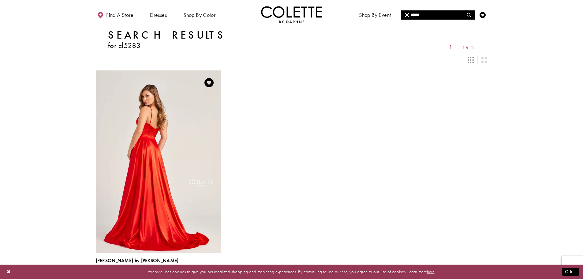
click at [171, 133] on img "Visit Colette by Daphne Style No. CL5283 Page" at bounding box center [158, 161] width 125 height 182
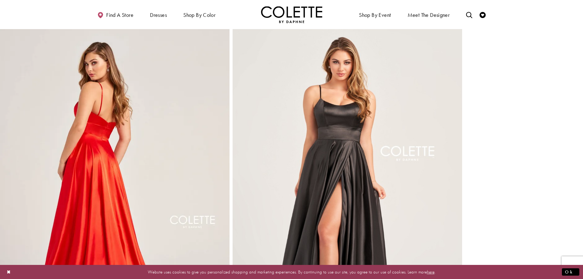
scroll to position [428, 0]
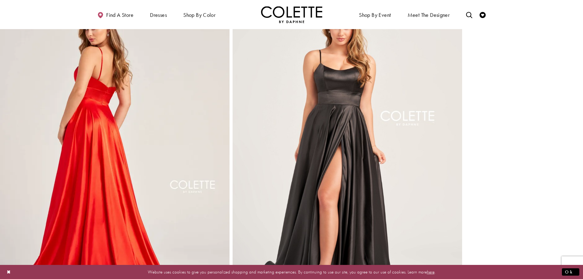
click at [317, 115] on img "Full size Style CL5283 Colette by Daphne #3 Black picture" at bounding box center [346, 153] width 229 height 344
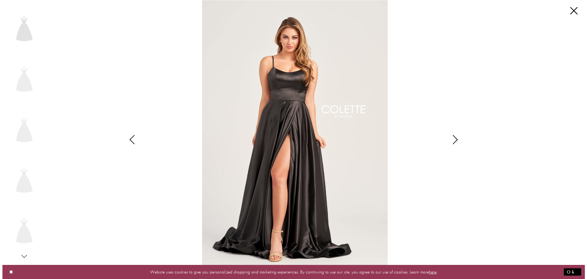
scroll to position [463, 0]
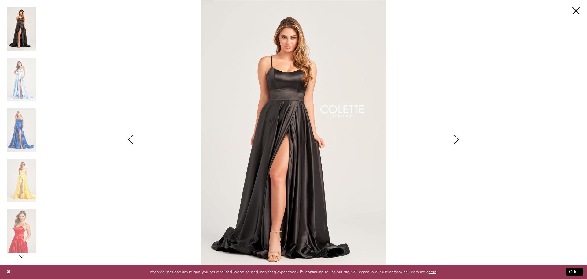
click at [455, 141] on icon "Style CL5283 Colette by Daphne Views dialog" at bounding box center [456, 139] width 15 height 9
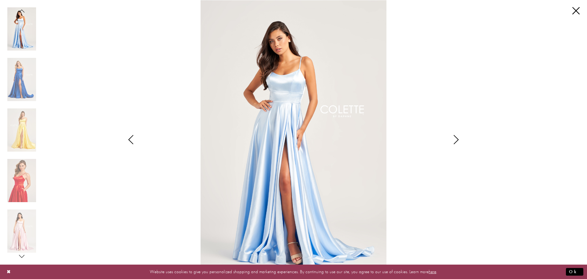
click at [455, 141] on icon "Style CL5283 Colette by Daphne Views dialog" at bounding box center [456, 139] width 15 height 9
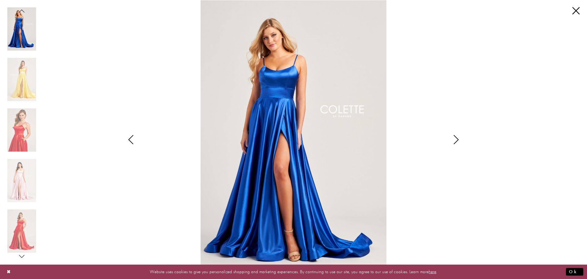
click at [455, 141] on icon "Style CL5283 Colette by Daphne Views dialog" at bounding box center [456, 139] width 15 height 9
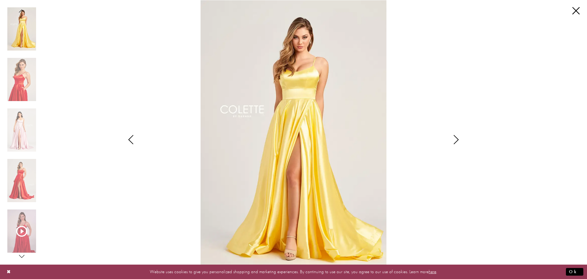
click at [455, 141] on icon "Style CL5283 Colette by Daphne Views dialog" at bounding box center [456, 139] width 15 height 9
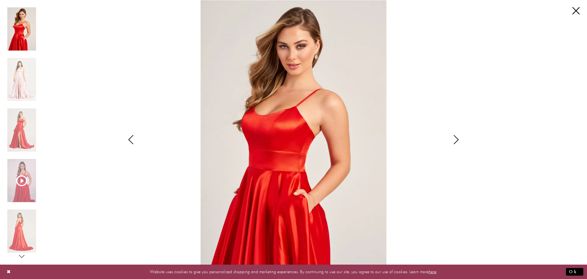
click at [454, 141] on icon "Style CL5283 Colette by Daphne Views dialog" at bounding box center [456, 139] width 15 height 9
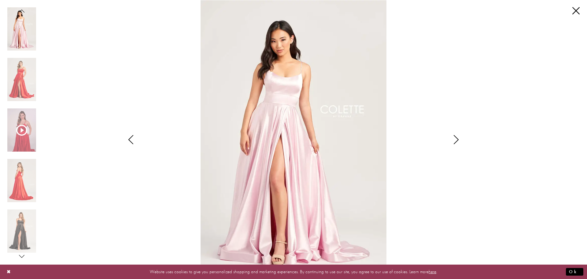
click at [454, 141] on icon "Style CL5283 Colette by Daphne Views dialog" at bounding box center [456, 139] width 15 height 9
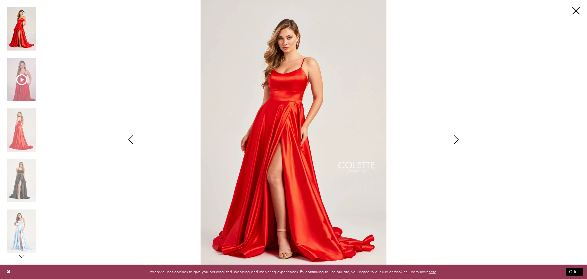
click at [454, 141] on icon "Style CL5283 Colette by Daphne Views dialog" at bounding box center [456, 139] width 15 height 9
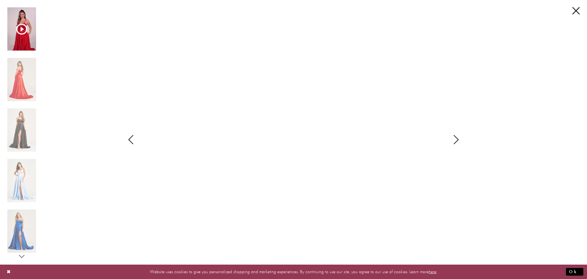
click at [454, 141] on icon "Style CL5283 Colette by Daphne Views dialog" at bounding box center [456, 139] width 15 height 9
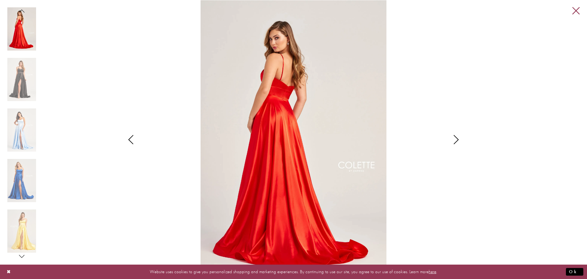
click at [574, 9] on link "Close" at bounding box center [575, 10] width 7 height 7
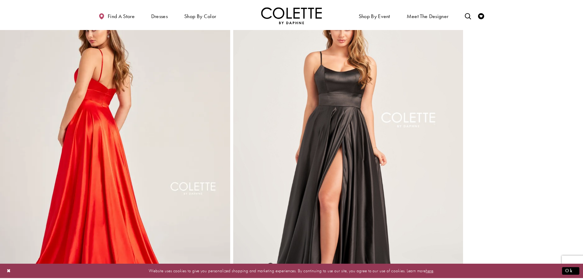
scroll to position [459, 0]
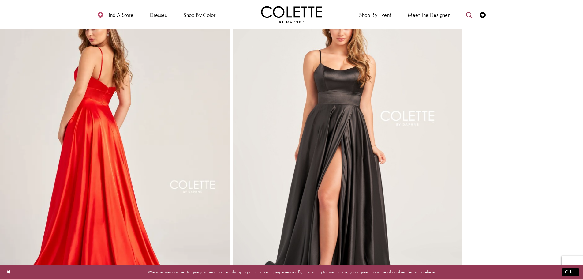
click at [468, 15] on icon "Toggle search" at bounding box center [469, 15] width 6 height 6
click at [441, 13] on input "Search" at bounding box center [438, 14] width 74 height 9
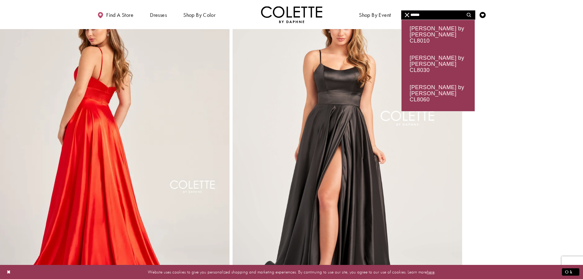
type input "******"
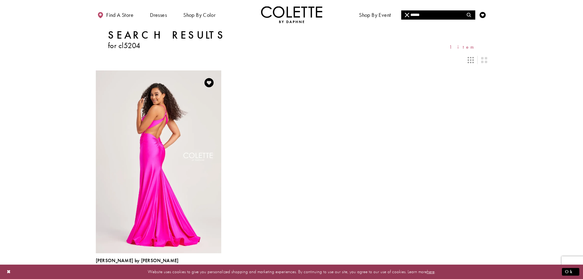
click at [147, 135] on img "Visit Colette by Daphne Style No. CL5204 Page" at bounding box center [158, 161] width 125 height 182
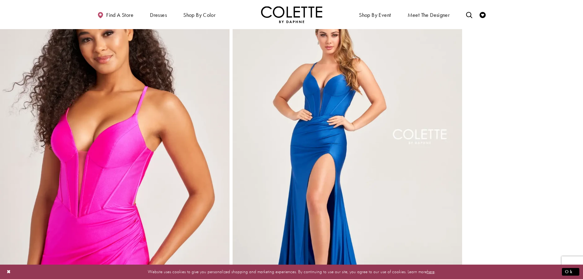
click at [314, 115] on img "Full size Style CL5204 Colette by Daphne #5 Royal Blue picture" at bounding box center [346, 161] width 229 height 344
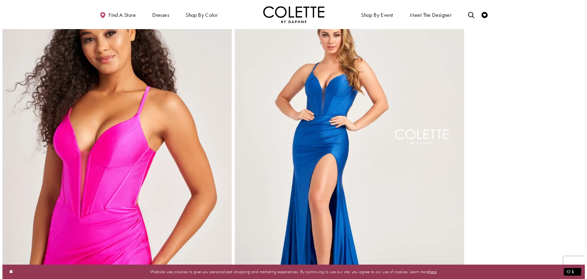
scroll to position [741, 0]
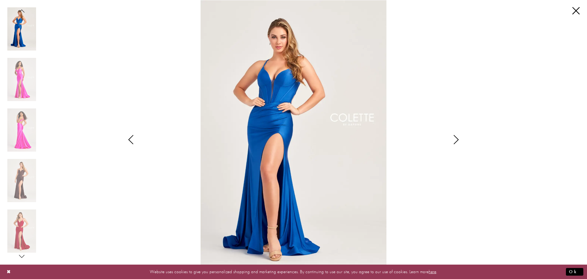
click at [452, 142] on icon "Style CL5204 Colette by Daphne Views dialog" at bounding box center [456, 139] width 15 height 9
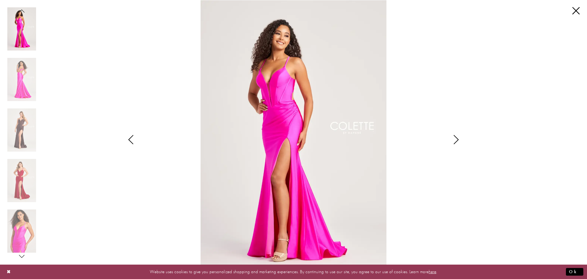
click at [452, 142] on icon "Style CL5204 Colette by Daphne Views dialog" at bounding box center [456, 139] width 15 height 9
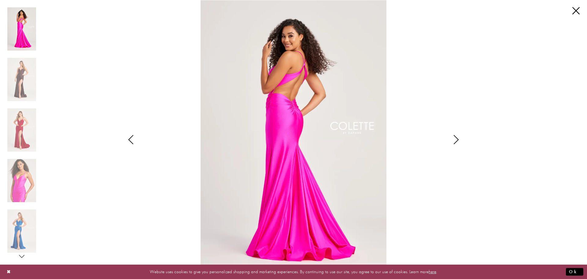
click at [454, 140] on icon "Style CL5204 Colette by Daphne Views dialog" at bounding box center [456, 139] width 15 height 9
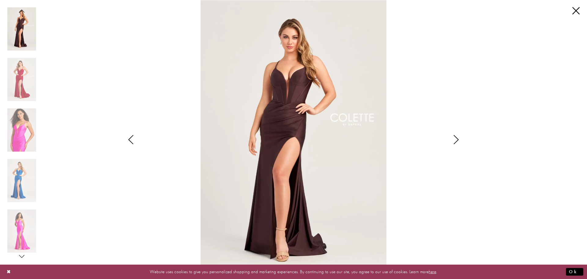
click at [454, 140] on icon "Style CL5204 Colette by Daphne Views dialog" at bounding box center [456, 139] width 15 height 9
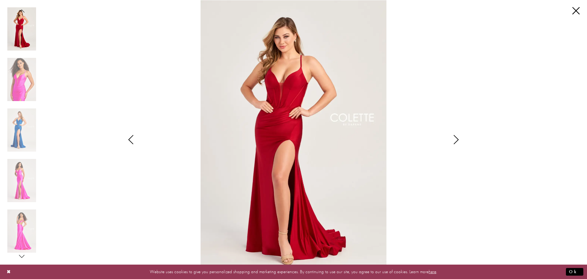
click at [454, 140] on icon "Style CL5204 Colette by Daphne Views dialog" at bounding box center [456, 139] width 15 height 9
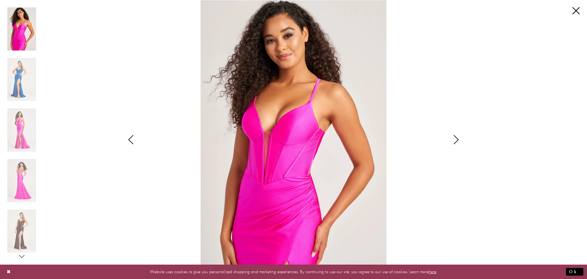
click at [458, 139] on icon "Style CL5204 Colette by Daphne Views dialog" at bounding box center [456, 139] width 15 height 9
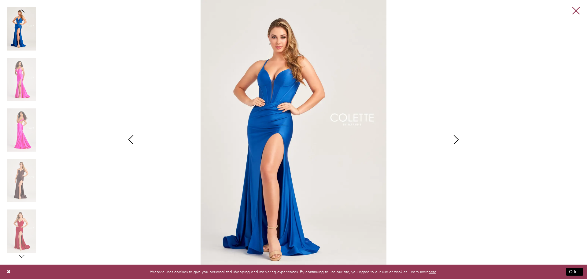
click at [578, 10] on link "Close" at bounding box center [575, 10] width 7 height 7
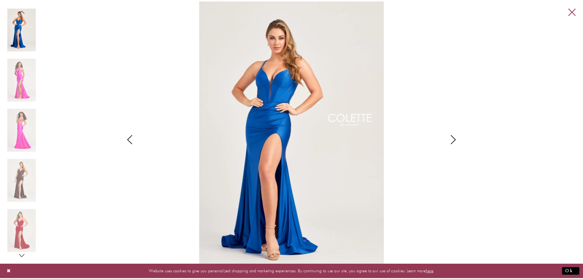
scroll to position [734, 0]
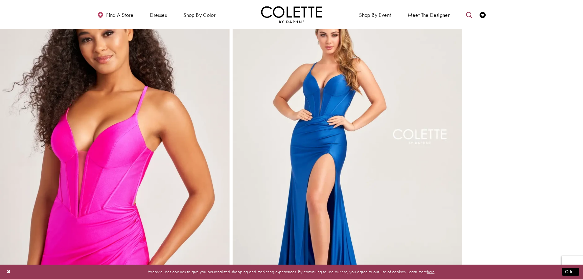
click at [467, 14] on icon "Toggle search" at bounding box center [469, 15] width 6 height 6
click at [434, 15] on input "Search" at bounding box center [438, 14] width 74 height 9
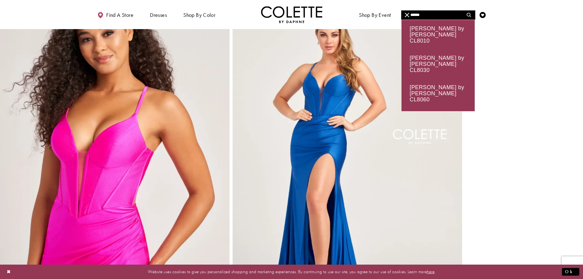
type input "******"
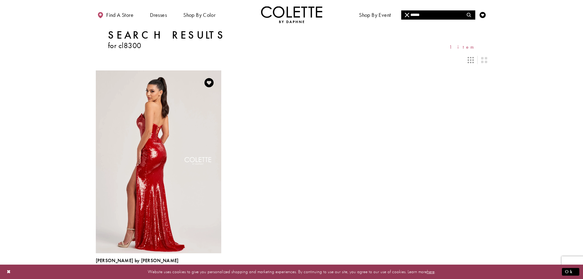
click at [154, 125] on img "Visit Colette by Daphne Style No. CL8300 Page" at bounding box center [158, 161] width 125 height 182
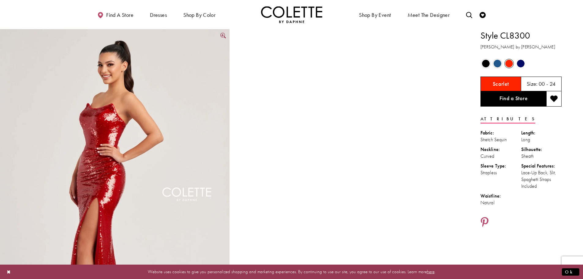
click at [165, 93] on img "Full size Style CL8300 Colette by Daphne #0 default Scarlet frontface vertical …" at bounding box center [114, 201] width 229 height 344
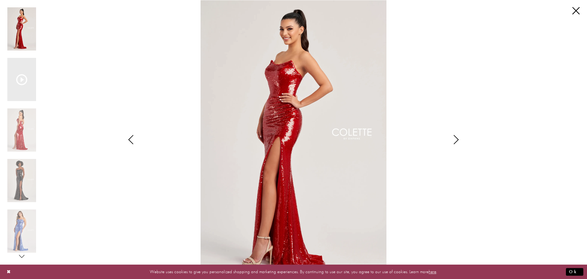
click at [457, 140] on icon "Style CL8300 Colette by Daphne Views dialog" at bounding box center [456, 139] width 15 height 9
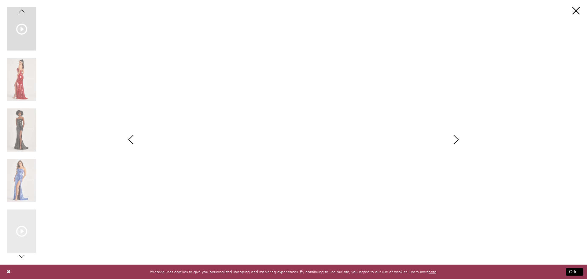
drag, startPoint x: 457, startPoint y: 140, endPoint x: 389, endPoint y: 160, distance: 70.6
click at [391, 160] on div "**********" at bounding box center [294, 139] width 310 height 279
click at [456, 138] on icon "Style CL8300 Colette by Daphne Views dialog" at bounding box center [456, 139] width 15 height 9
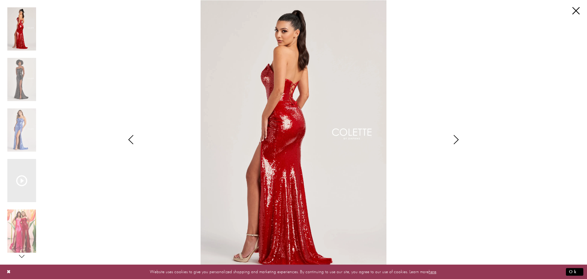
click at [459, 139] on icon "Style CL8300 Colette by Daphne Views dialog" at bounding box center [456, 139] width 15 height 9
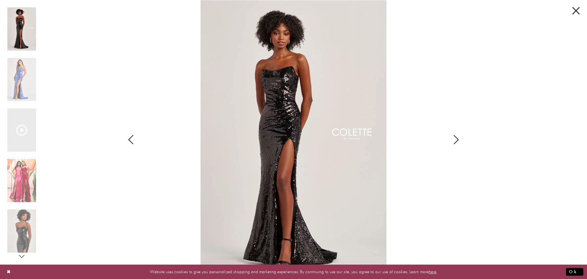
click at [455, 140] on icon "Style CL8300 Colette by Daphne Views dialog" at bounding box center [456, 139] width 15 height 9
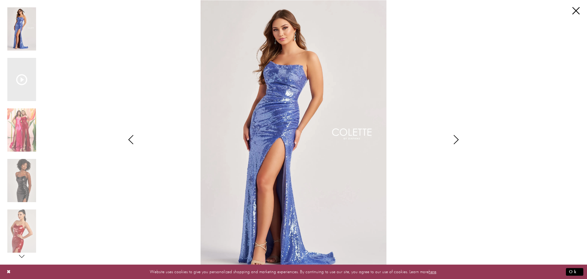
click at [454, 139] on icon "Style CL8300 Colette by Daphne Views dialog" at bounding box center [456, 139] width 15 height 9
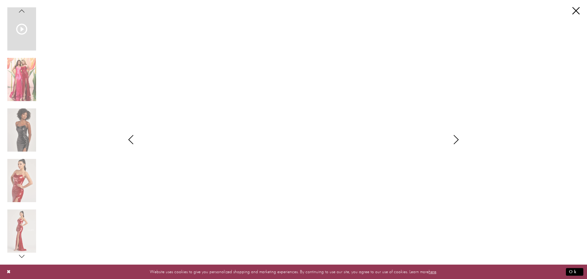
click at [454, 139] on icon "Style CL8300 Colette by Daphne Views dialog" at bounding box center [456, 139] width 15 height 9
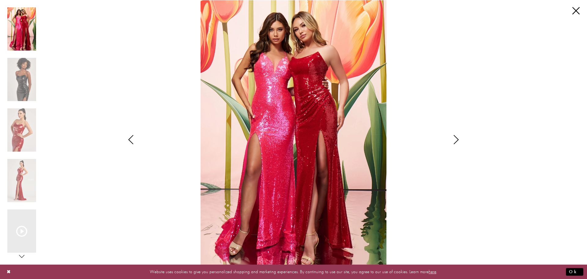
click at [453, 141] on icon "Style CL8300 Colette by Daphne Views dialog" at bounding box center [456, 139] width 15 height 9
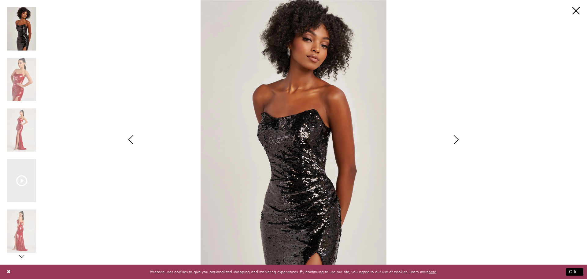
click at [453, 141] on icon "Style CL8300 Colette by Daphne Views dialog" at bounding box center [456, 139] width 15 height 9
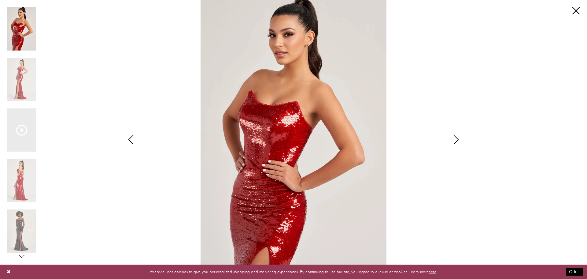
click at [130, 140] on icon "Style CL8300 Colette by Daphne Views dialog" at bounding box center [130, 139] width 15 height 9
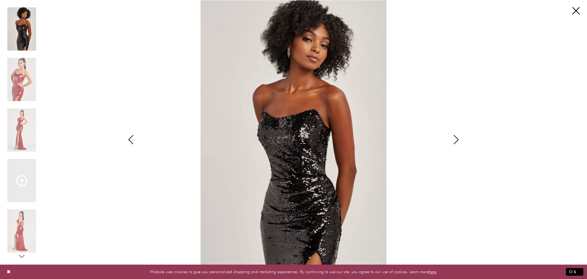
click at [454, 140] on icon "Style CL8300 Colette by Daphne Views dialog" at bounding box center [456, 139] width 15 height 9
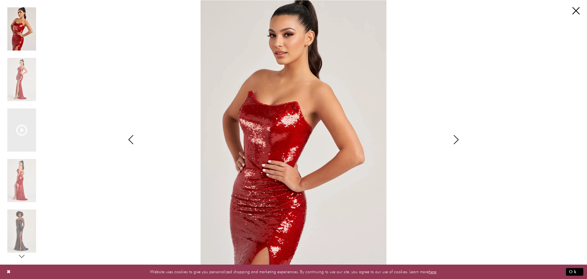
click at [454, 140] on icon "Style CL8300 Colette by Daphne Views dialog" at bounding box center [456, 139] width 15 height 9
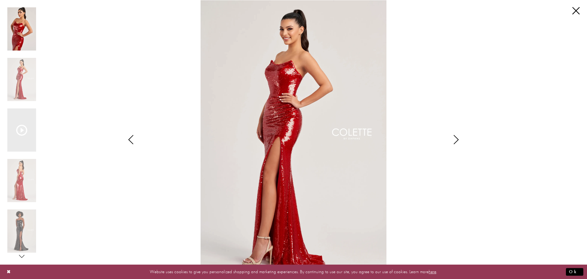
click at [454, 140] on icon "Style CL8300 Colette by Daphne Views dialog" at bounding box center [456, 139] width 15 height 9
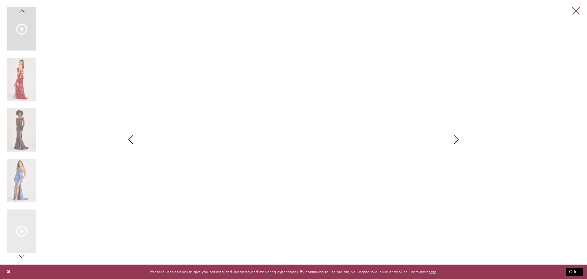
click at [577, 8] on link "Close" at bounding box center [575, 10] width 7 height 7
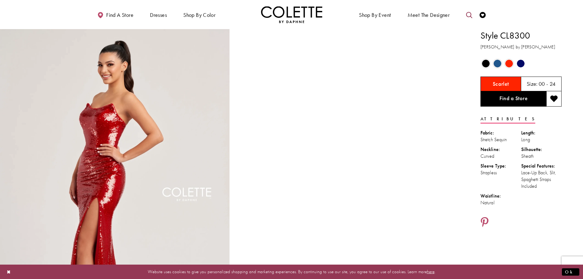
click at [468, 14] on icon "Toggle search" at bounding box center [469, 15] width 6 height 6
click at [414, 15] on input "Search" at bounding box center [438, 14] width 74 height 9
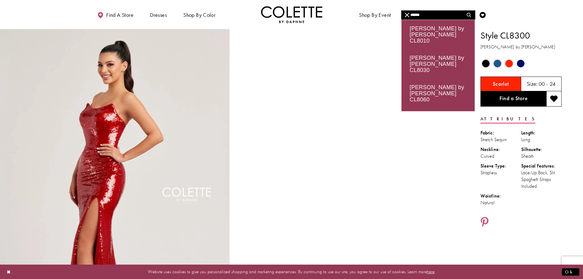
type input "******"
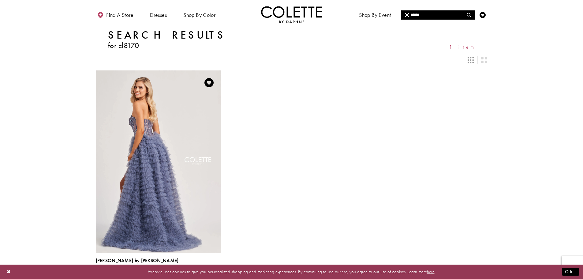
click at [161, 127] on img "Visit Colette by Daphne Style No. CL8170 Page" at bounding box center [158, 161] width 125 height 182
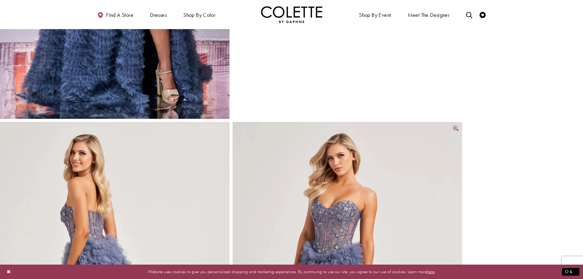
scroll to position [398, 0]
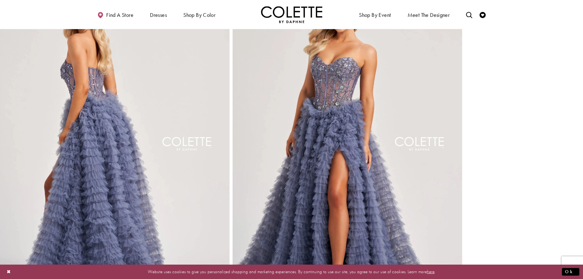
click at [135, 134] on img "Full size Style CL8170 Colette by Daphne #2 default Steel Blue backface vertica…" at bounding box center [114, 151] width 229 height 344
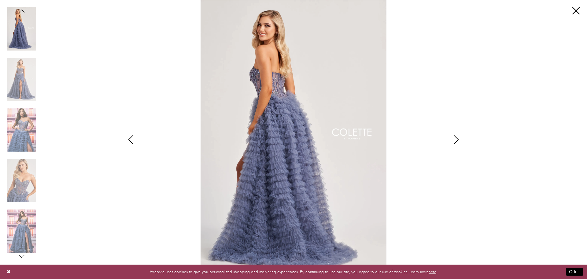
click at [461, 141] on icon "Style CL8170 Colette by Daphne Views dialog" at bounding box center [456, 139] width 15 height 9
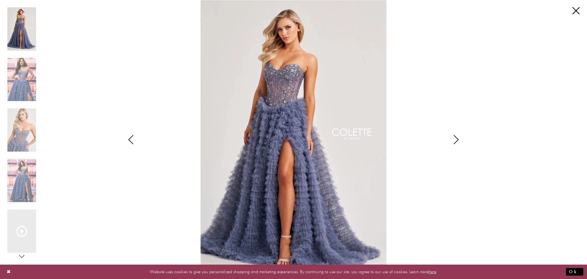
click at [457, 143] on icon "Style CL8170 Colette by Daphne Views dialog" at bounding box center [456, 139] width 15 height 9
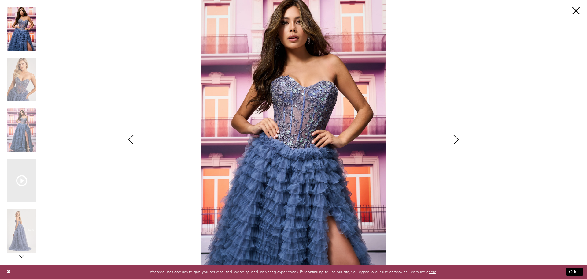
drag, startPoint x: 303, startPoint y: 115, endPoint x: 450, endPoint y: 141, distance: 149.8
click at [450, 141] on icon "Style CL8170 Colette by Daphne Views dialog" at bounding box center [456, 139] width 15 height 9
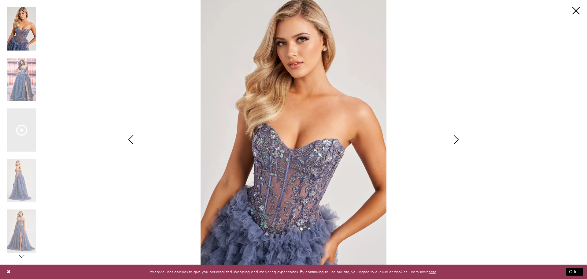
click at [455, 138] on icon "Style CL8170 Colette by Daphne Views dialog" at bounding box center [456, 139] width 15 height 9
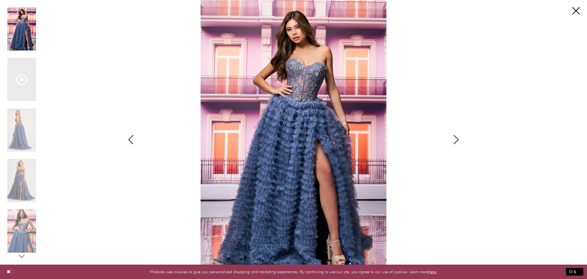
click at [455, 138] on icon "Style CL8170 Colette by Daphne Views dialog" at bounding box center [456, 139] width 15 height 9
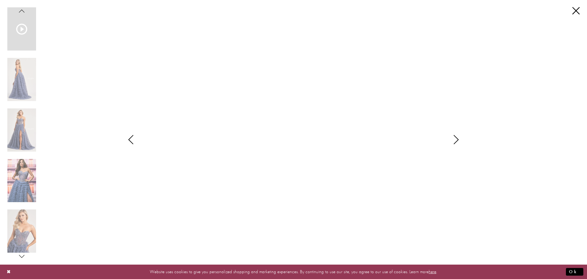
click at [453, 143] on icon "Style CL8170 Colette by Daphne Views dialog" at bounding box center [456, 139] width 15 height 9
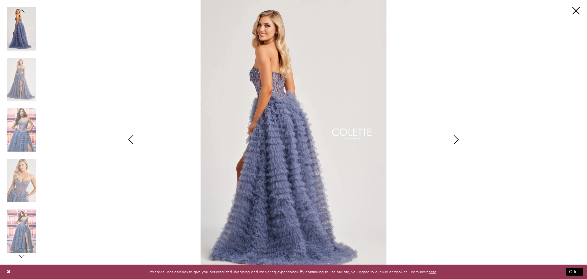
click at [453, 143] on icon "Style CL8170 Colette by Daphne Views dialog" at bounding box center [456, 139] width 15 height 9
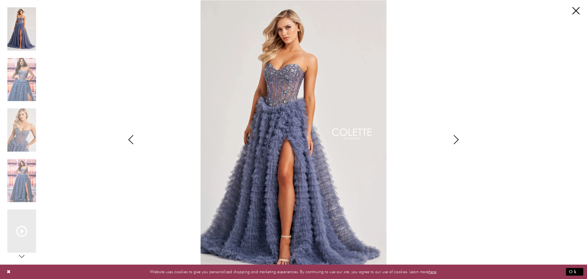
click at [453, 143] on icon "Style CL8170 Colette by Daphne Views dialog" at bounding box center [456, 139] width 15 height 9
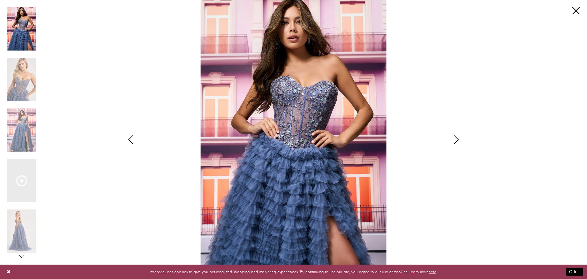
click at [453, 143] on icon "Style CL8170 Colette by Daphne Views dialog" at bounding box center [456, 139] width 15 height 9
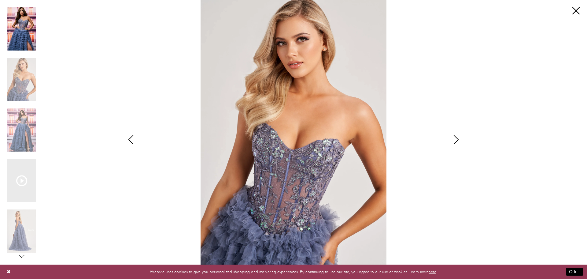
click at [453, 143] on icon "Style CL8170 Colette by Daphne Views dialog" at bounding box center [456, 139] width 15 height 9
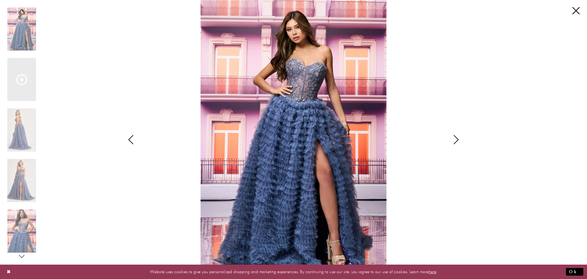
click at [453, 143] on icon "Style CL8170 Colette by Daphne Views dialog" at bounding box center [456, 139] width 15 height 9
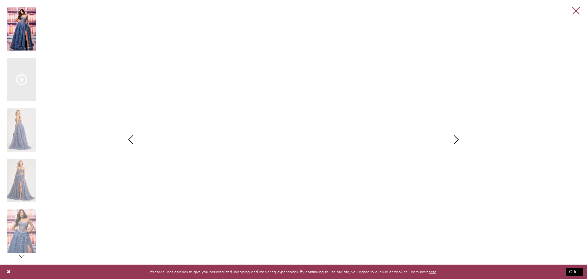
click at [576, 9] on link "Close" at bounding box center [575, 10] width 7 height 7
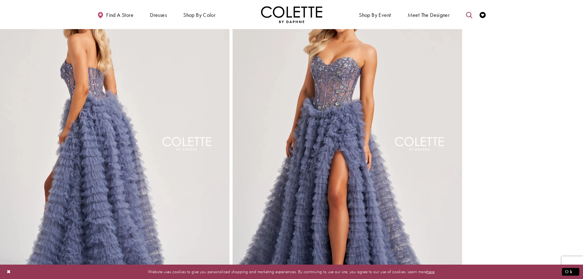
click at [467, 16] on icon "Toggle search" at bounding box center [469, 15] width 6 height 6
click at [417, 13] on input "Search" at bounding box center [438, 14] width 74 height 9
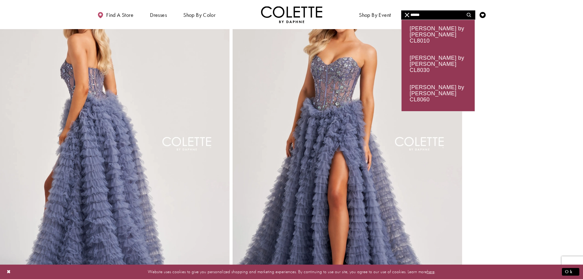
type input "******"
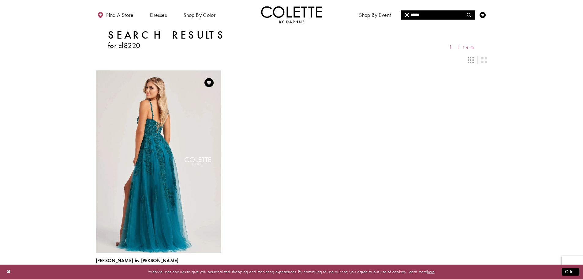
click at [175, 134] on img "Visit Colette by Daphne Style No. CL8220 Page" at bounding box center [158, 161] width 125 height 182
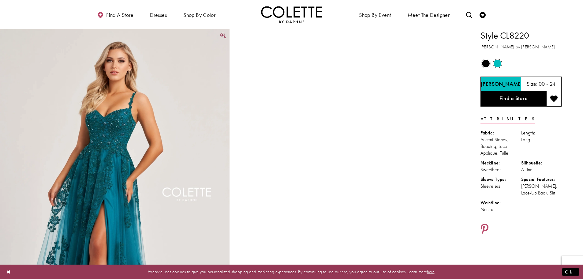
click at [136, 124] on img "Full size Style CL8220 Colette by Daphne #0 default Jade frontface vertical pic…" at bounding box center [114, 201] width 229 height 344
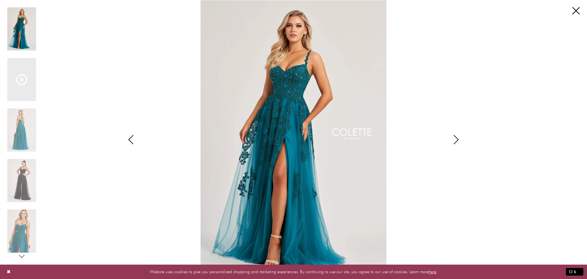
click at [457, 138] on icon "Style CL8220 Colette by Daphne Views dialog" at bounding box center [456, 139] width 15 height 9
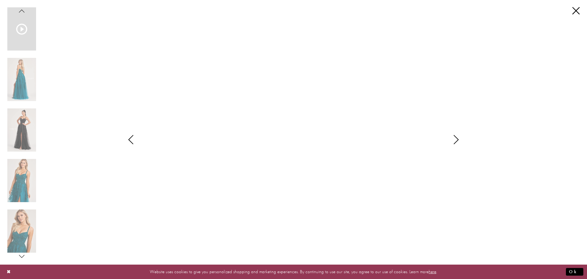
click at [455, 140] on icon "Style CL8220 Colette by Daphne Views dialog" at bounding box center [456, 139] width 15 height 9
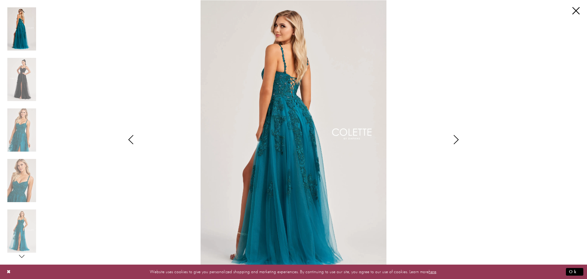
click at [455, 142] on icon "Style CL8220 Colette by Daphne Views dialog" at bounding box center [456, 139] width 15 height 9
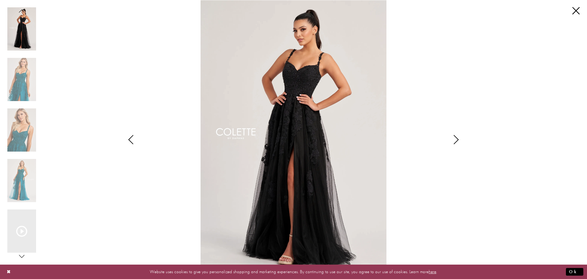
click at [460, 136] on icon "Style CL8220 Colette by Daphne Views dialog" at bounding box center [456, 139] width 15 height 9
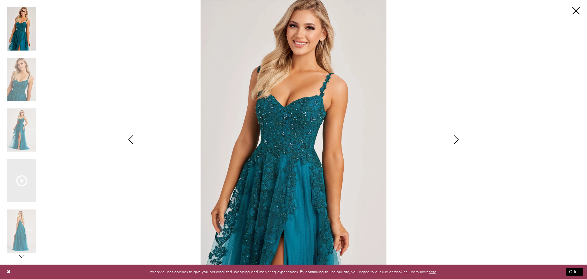
click at [458, 141] on icon "Style CL8220 Colette by Daphne Views dialog" at bounding box center [456, 139] width 15 height 9
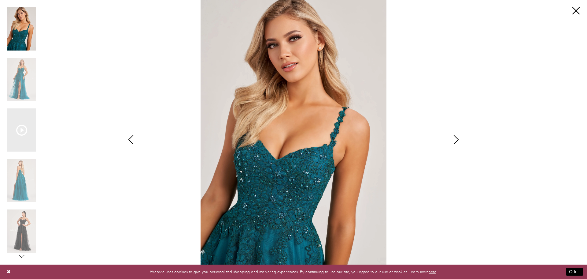
click at [461, 141] on icon "Style CL8220 Colette by Daphne Views dialog" at bounding box center [456, 139] width 15 height 9
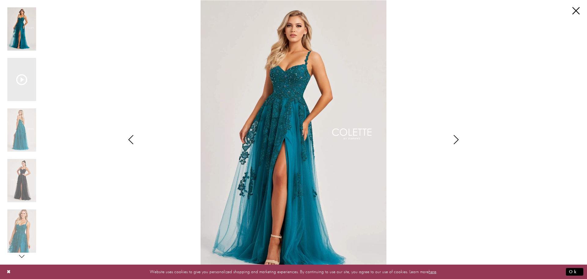
click at [461, 141] on icon "Style CL8220 Colette by Daphne Views dialog" at bounding box center [456, 139] width 15 height 9
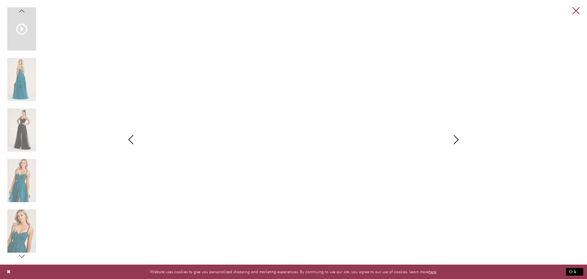
click at [577, 11] on link "Close" at bounding box center [575, 10] width 7 height 7
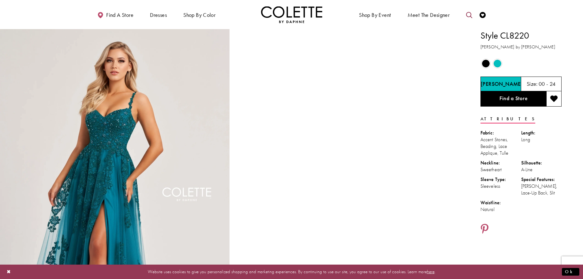
click at [468, 17] on icon "Toggle search" at bounding box center [469, 15] width 6 height 6
click at [438, 17] on input "Search" at bounding box center [438, 14] width 74 height 9
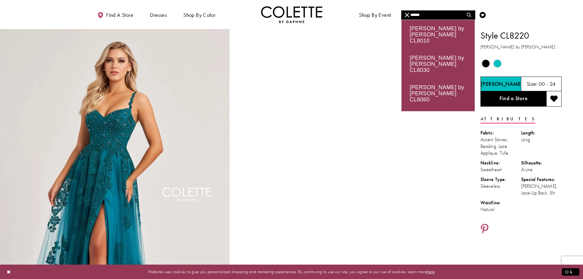
type input "******"
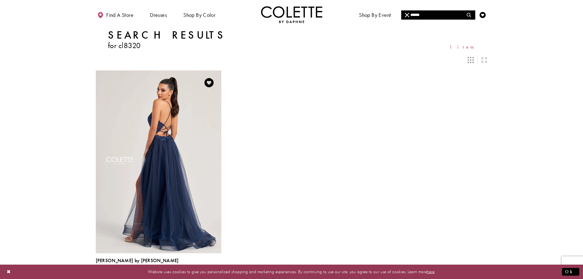
click at [182, 124] on img "Visit Colette by Daphne Style No. CL8320 Page" at bounding box center [158, 161] width 125 height 182
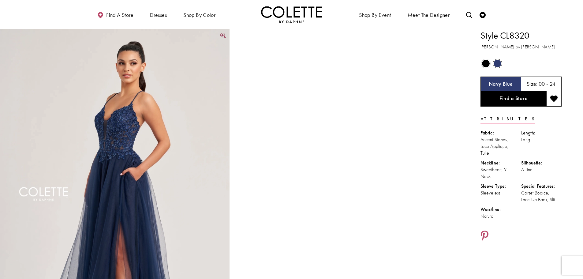
click at [172, 105] on img "Full size Style CL8320 Colette by Daphne #0 default Navy Blue frontface vertica…" at bounding box center [114, 201] width 229 height 344
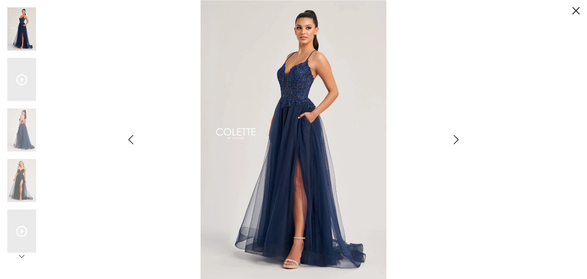
click at [460, 140] on icon "Style CL8320 Colette by Daphne Views dialog" at bounding box center [456, 139] width 15 height 9
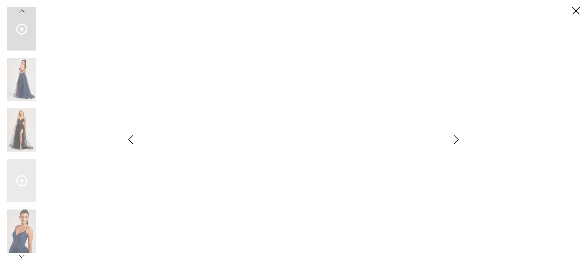
click at [455, 141] on icon "Style CL8320 Colette by Daphne Views dialog" at bounding box center [456, 139] width 15 height 9
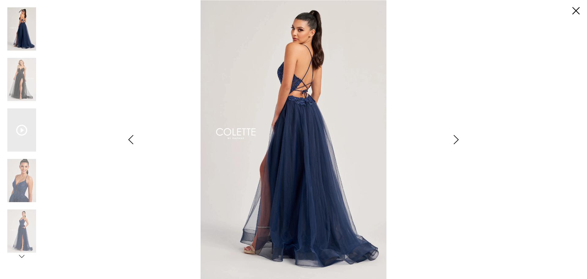
click at [454, 137] on icon "Style CL8320 Colette by Daphne Views dialog" at bounding box center [456, 139] width 15 height 9
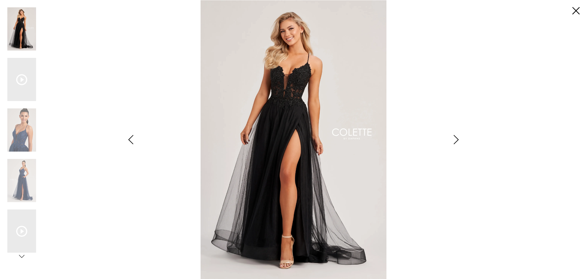
click at [459, 139] on icon "Style CL8320 Colette by Daphne Views dialog" at bounding box center [456, 139] width 15 height 9
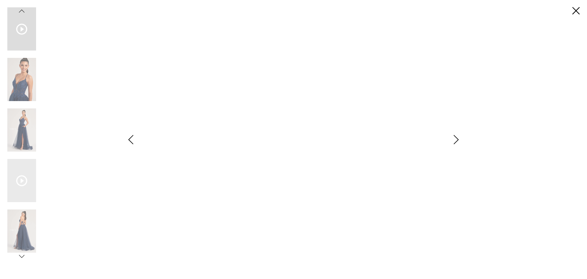
click at [455, 140] on icon "Style CL8320 Colette by Daphne Views dialog" at bounding box center [456, 139] width 15 height 9
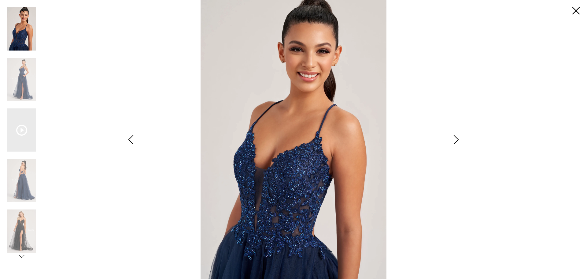
click at [459, 139] on icon "Style CL8320 Colette by Daphne Views dialog" at bounding box center [456, 139] width 15 height 9
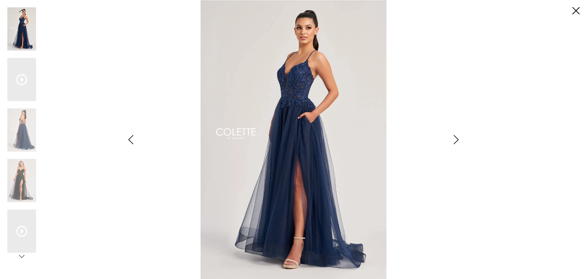
click at [459, 139] on icon "Style CL8320 Colette by Daphne Views dialog" at bounding box center [456, 139] width 15 height 9
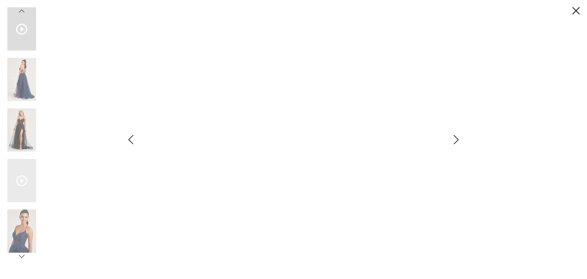
click at [459, 139] on icon "Style CL8320 Colette by Daphne Views dialog" at bounding box center [456, 139] width 15 height 9
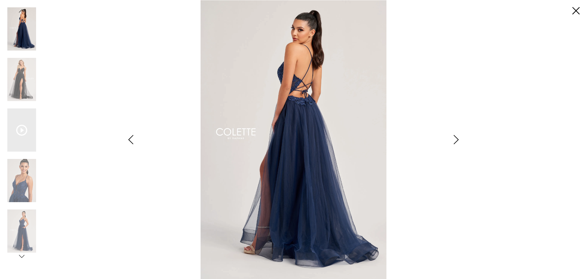
click at [459, 139] on icon "Style CL8320 Colette by Daphne Views dialog" at bounding box center [456, 139] width 15 height 9
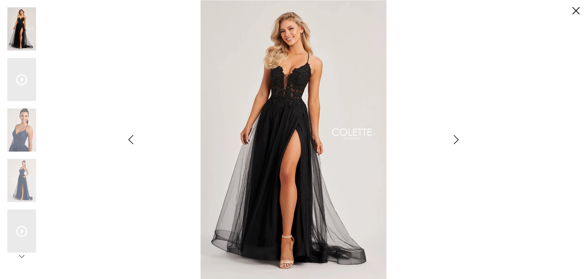
click at [454, 141] on icon "Style CL8320 Colette by Daphne Views dialog" at bounding box center [456, 139] width 15 height 9
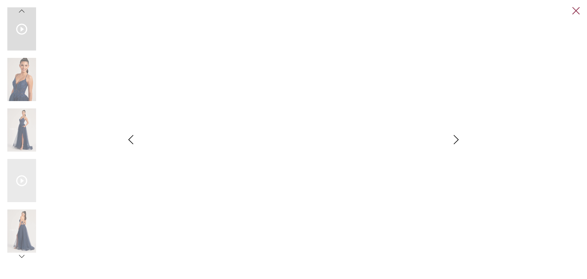
click at [575, 9] on link "Close" at bounding box center [575, 10] width 7 height 7
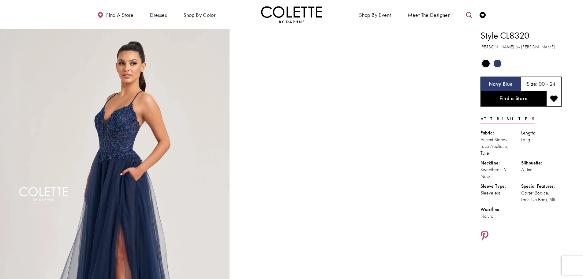
click at [467, 15] on icon "Toggle search" at bounding box center [469, 15] width 6 height 6
click at [429, 17] on input "Search" at bounding box center [438, 14] width 74 height 9
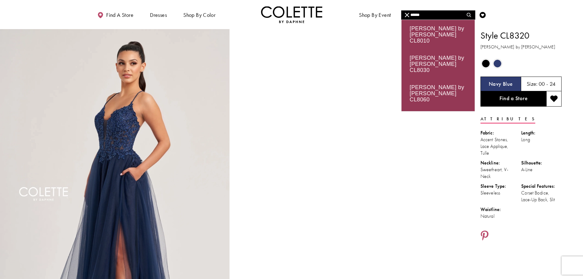
type input "******"
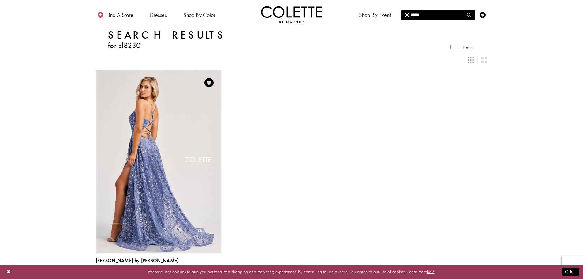
click at [165, 135] on img "Visit Colette by Daphne Style No. CL8230 Page" at bounding box center [158, 161] width 125 height 182
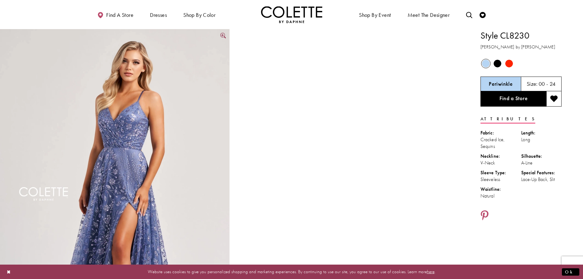
click at [166, 117] on img "Full size Style CL8230 Colette by Daphne #0 default Periwinkle frontface vertic…" at bounding box center [114, 201] width 229 height 344
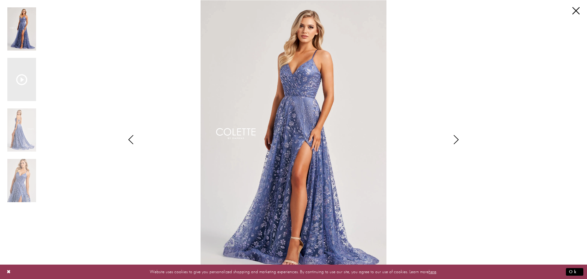
click at [457, 138] on icon "Style CL8230 Colette by Daphne Views dialog" at bounding box center [456, 139] width 15 height 9
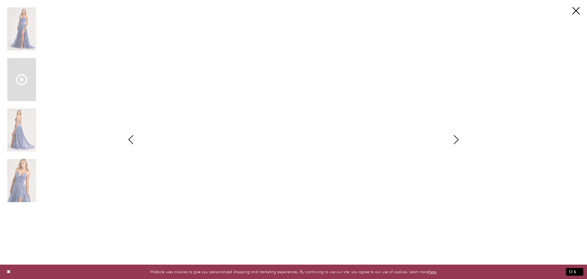
click at [452, 140] on icon "Style CL8230 Colette by Daphne Views dialog" at bounding box center [456, 139] width 15 height 9
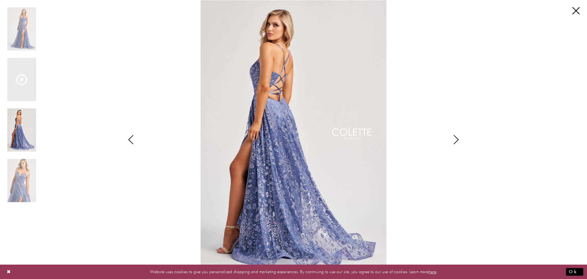
click at [458, 141] on icon "Style CL8230 Colette by Daphne Views dialog" at bounding box center [456, 139] width 15 height 9
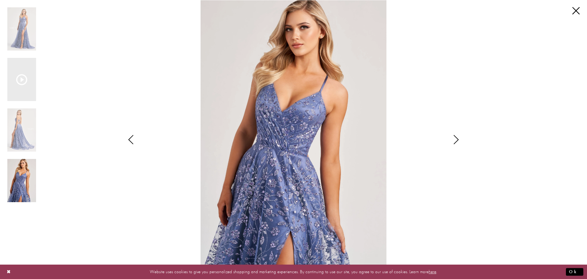
click at [453, 142] on icon "Style CL8230 Colette by Daphne Views dialog" at bounding box center [456, 139] width 15 height 9
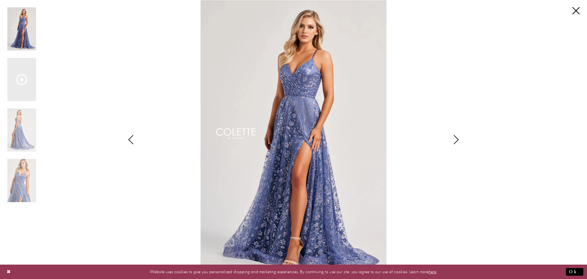
click at [453, 142] on icon "Style CL8230 Colette by Daphne Views dialog" at bounding box center [456, 139] width 15 height 9
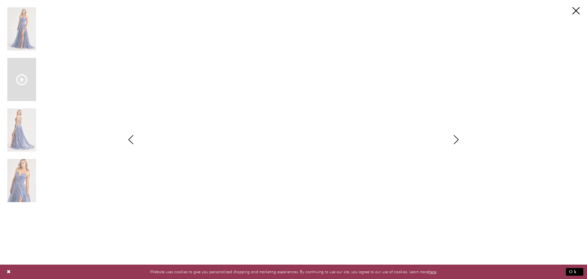
click at [581, 12] on div "**********" at bounding box center [293, 139] width 587 height 279
click at [579, 12] on link "Close" at bounding box center [575, 10] width 7 height 7
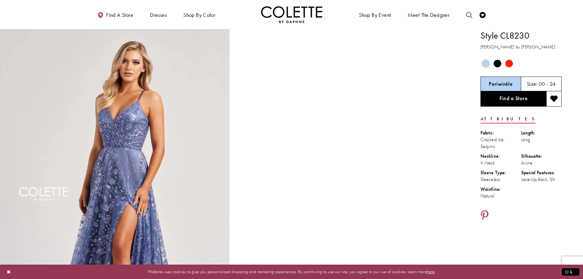
click at [468, 17] on icon "Toggle search" at bounding box center [469, 15] width 6 height 6
click at [432, 13] on input "Search" at bounding box center [438, 14] width 74 height 9
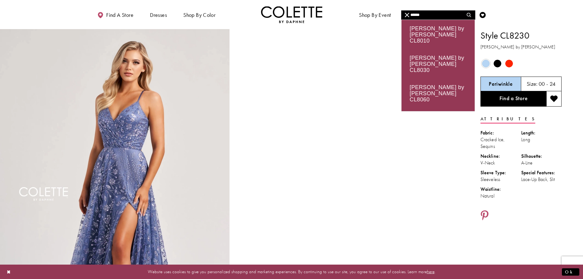
type input "******"
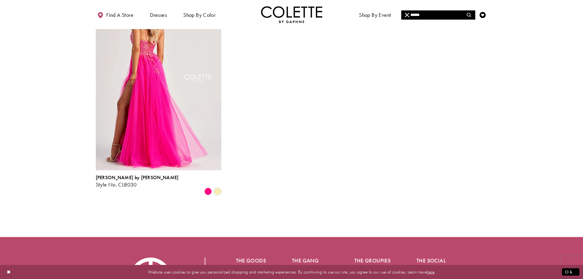
scroll to position [92, 0]
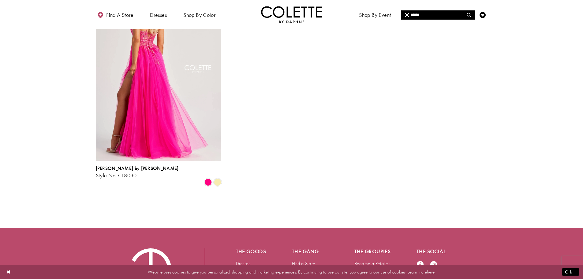
click at [178, 79] on img "Visit Colette by Daphne Style No. CL8030 Page" at bounding box center [158, 70] width 125 height 182
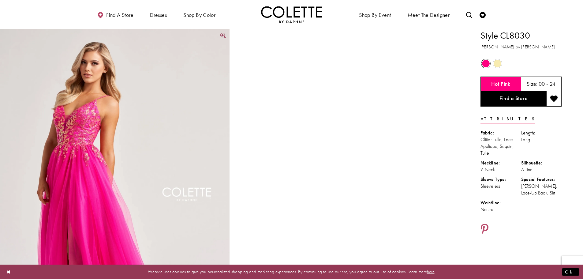
click at [164, 99] on img "Full size Style CL8030 Colette by Daphne #0 default Hot Pink frontface vertical…" at bounding box center [114, 201] width 229 height 344
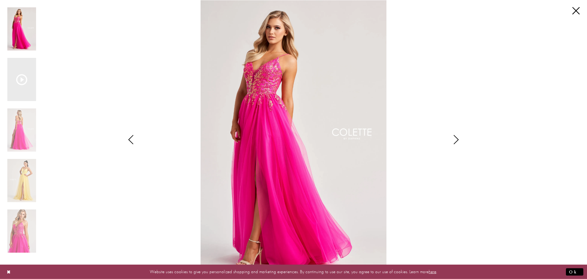
click at [461, 141] on icon "Style CL8030 Colette by Daphne Views dialog" at bounding box center [456, 139] width 15 height 9
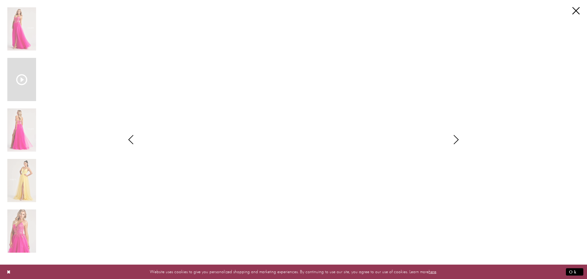
click at [457, 140] on icon "Style CL8030 Colette by Daphne Views dialog" at bounding box center [456, 139] width 15 height 9
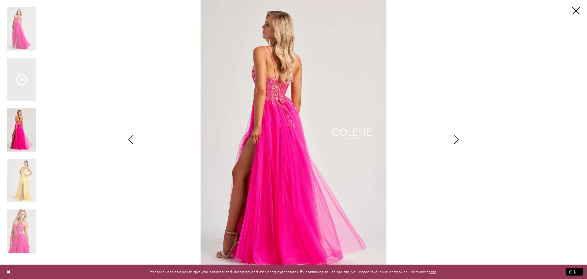
click at [456, 142] on icon "Style CL8030 Colette by Daphne Views dialog" at bounding box center [456, 139] width 15 height 9
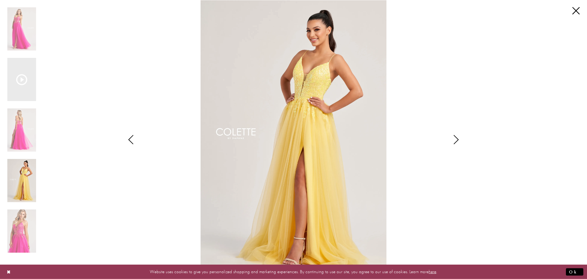
click at [456, 142] on icon "Style CL8030 Colette by Daphne Views dialog" at bounding box center [456, 139] width 15 height 9
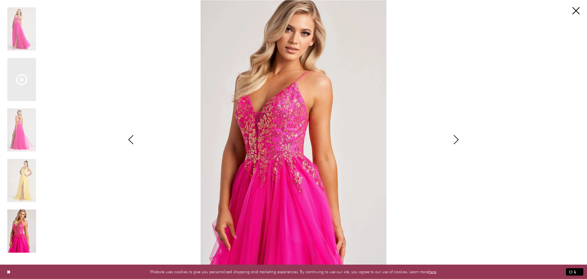
click at [456, 141] on icon "Style CL8030 Colette by Daphne Views dialog" at bounding box center [456, 139] width 15 height 9
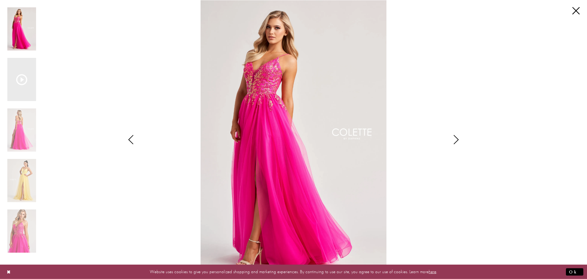
click at [456, 141] on icon "Style CL8030 Colette by Daphne Views dialog" at bounding box center [456, 139] width 15 height 9
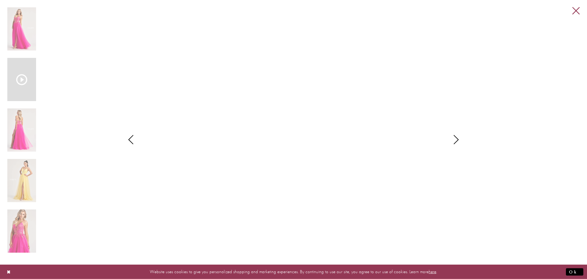
click at [574, 10] on link "Close" at bounding box center [575, 10] width 7 height 7
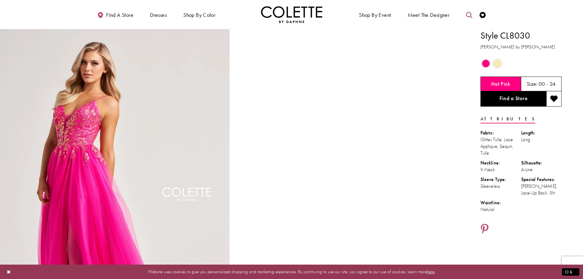
click at [466, 15] on icon "Toggle search" at bounding box center [469, 15] width 6 height 6
click at [431, 15] on input "Search" at bounding box center [438, 14] width 74 height 9
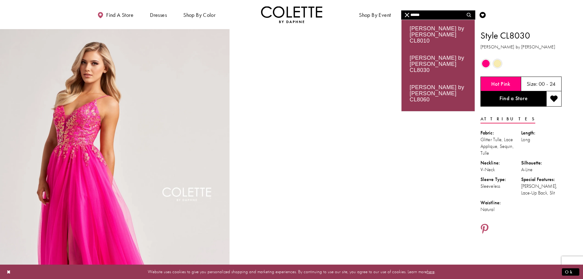
type input "******"
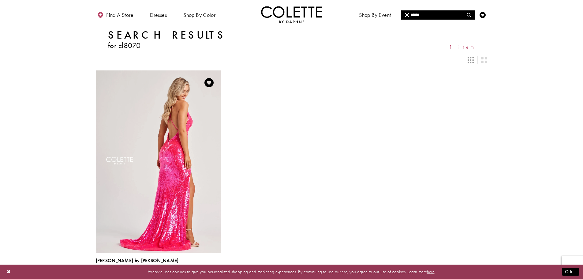
click at [175, 131] on img "Visit Colette by Daphne Style No. CL8070 Page" at bounding box center [158, 161] width 125 height 182
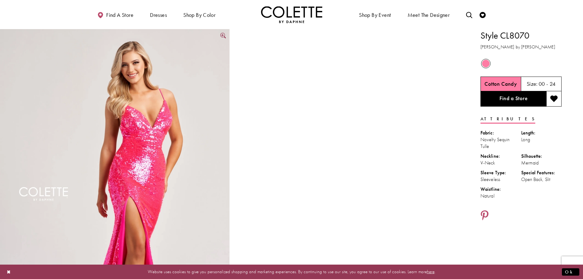
click at [161, 126] on img "Full size Style CL8070 Colette by Daphne #0 default Cotton Candy frontface vert…" at bounding box center [114, 201] width 229 height 344
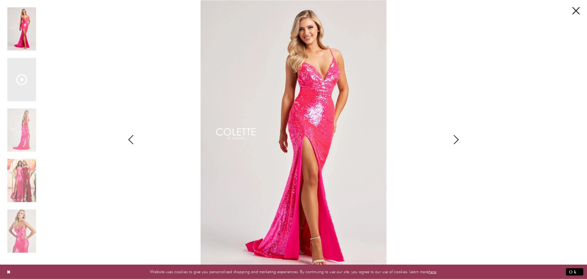
click at [458, 140] on icon "Style CL8070 Colette by Daphne Views dialog" at bounding box center [456, 139] width 15 height 9
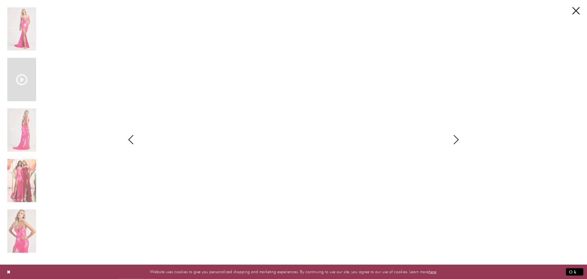
click at [458, 140] on icon "Style CL8070 Colette by Daphne Views dialog" at bounding box center [456, 139] width 15 height 9
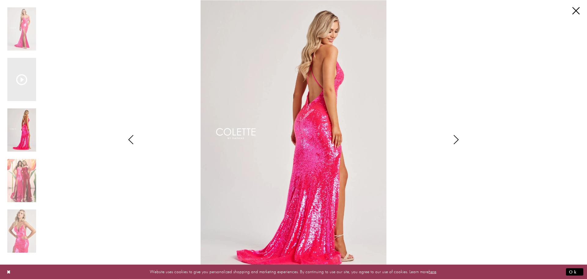
click at [455, 139] on icon "Style CL8070 Colette by Daphne Views dialog" at bounding box center [456, 139] width 15 height 9
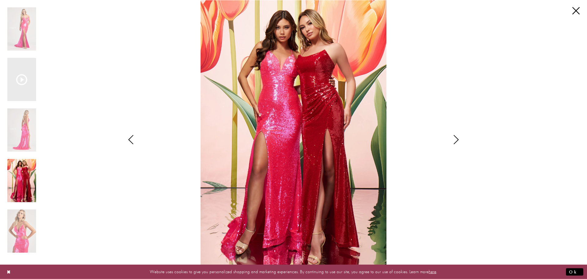
click at [455, 139] on icon "Style CL8070 Colette by Daphne Views dialog" at bounding box center [456, 139] width 15 height 9
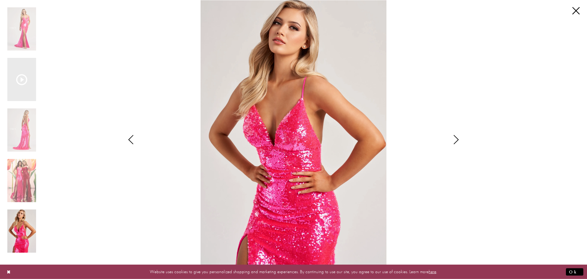
click at [457, 139] on icon "Style CL8070 Colette by Daphne Views dialog" at bounding box center [456, 139] width 15 height 9
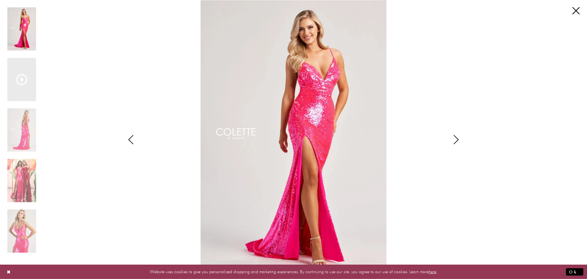
click at [457, 139] on icon "Style CL8070 Colette by Daphne Views dialog" at bounding box center [456, 139] width 15 height 9
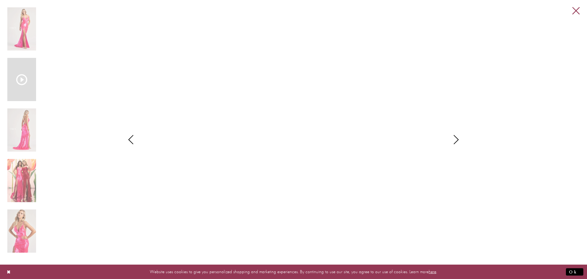
click at [574, 10] on link "Close" at bounding box center [575, 10] width 7 height 7
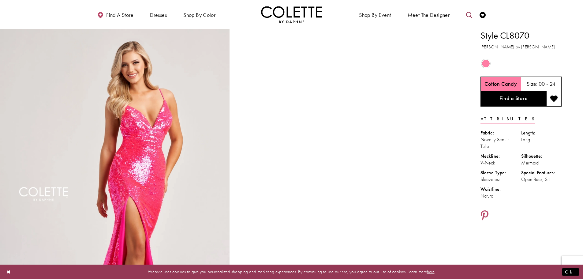
click at [470, 16] on icon "Toggle search" at bounding box center [469, 15] width 6 height 6
click at [431, 15] on input "Search" at bounding box center [438, 14] width 74 height 9
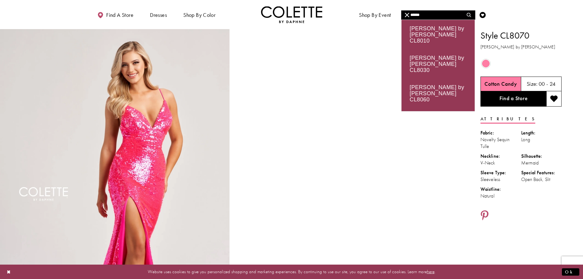
type input "******"
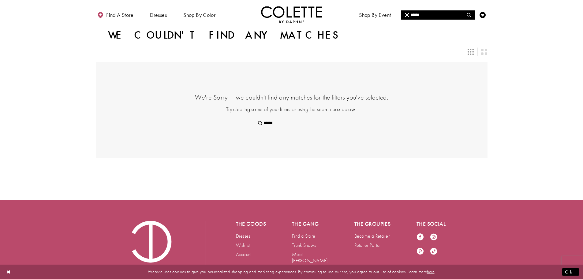
click at [445, 13] on input "******" at bounding box center [438, 14] width 74 height 9
type input "*****"
type input "****"
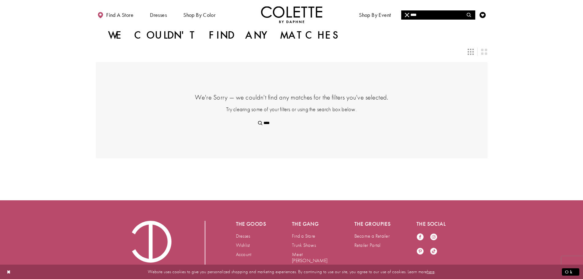
type input "***"
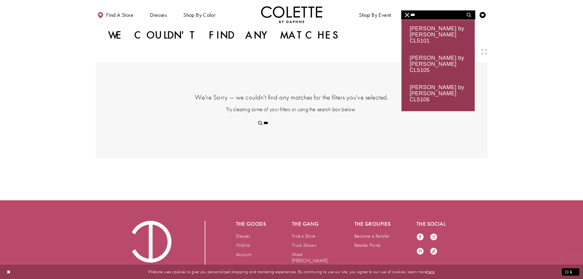
type input "****"
type input "*****"
type input "******"
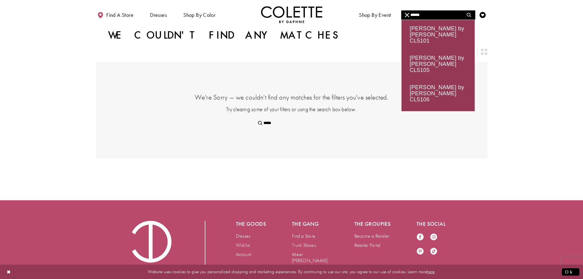
type input "******"
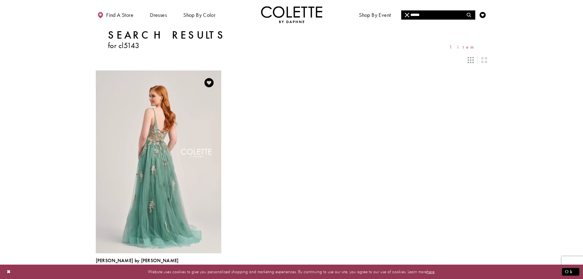
click at [172, 133] on img "Visit Colette by Daphne Style No. CL5143 Page" at bounding box center [158, 161] width 125 height 182
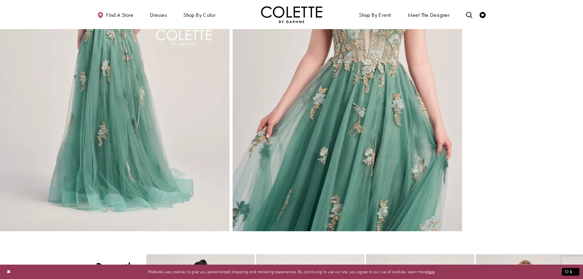
click at [130, 124] on img "Full size Style CL5143 Colette by Daphne #2 default Sage picture" at bounding box center [114, 59] width 229 height 344
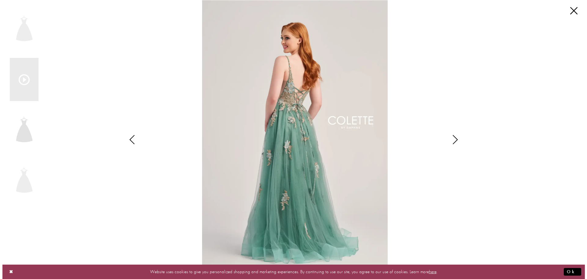
scroll to position [494, 0]
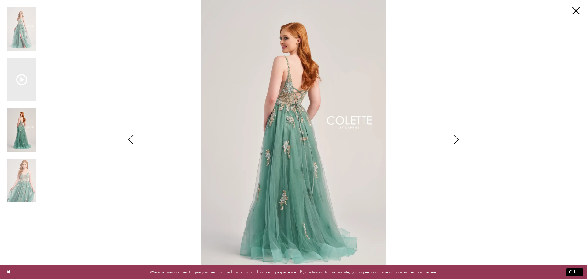
click at [308, 90] on img "Scroll List" at bounding box center [294, 139] width 310 height 279
click at [454, 142] on icon "Style CL5143 Colette by Daphne Views dialog" at bounding box center [456, 139] width 15 height 9
